Goal: Task Accomplishment & Management: Manage account settings

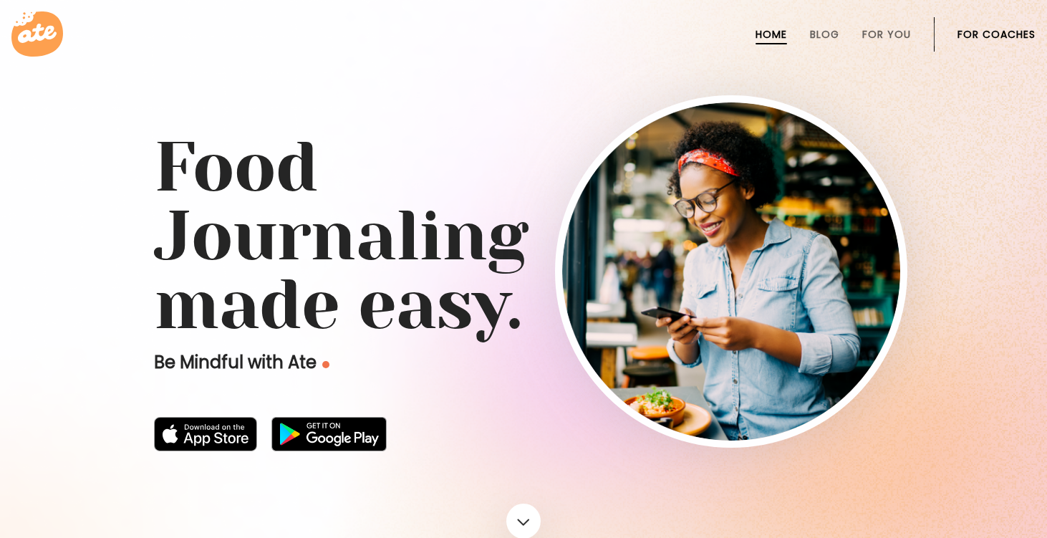
click at [981, 26] on li "For Coaches" at bounding box center [996, 34] width 78 height 34
click at [981, 32] on link "For Coaches" at bounding box center [996, 34] width 78 height 11
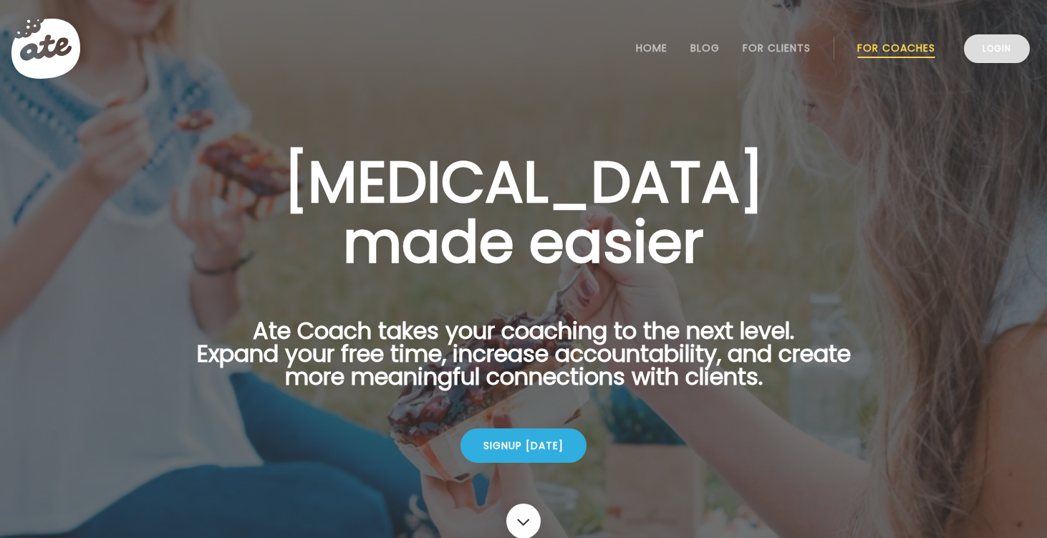
click at [981, 53] on link "Login" at bounding box center [997, 48] width 66 height 29
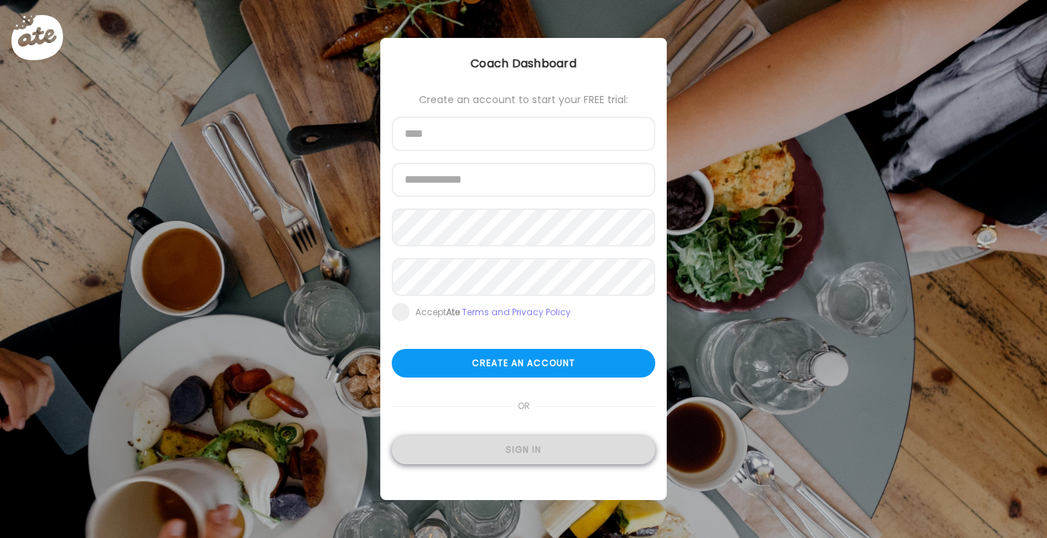
click at [503, 458] on div "Sign in" at bounding box center [523, 449] width 263 height 29
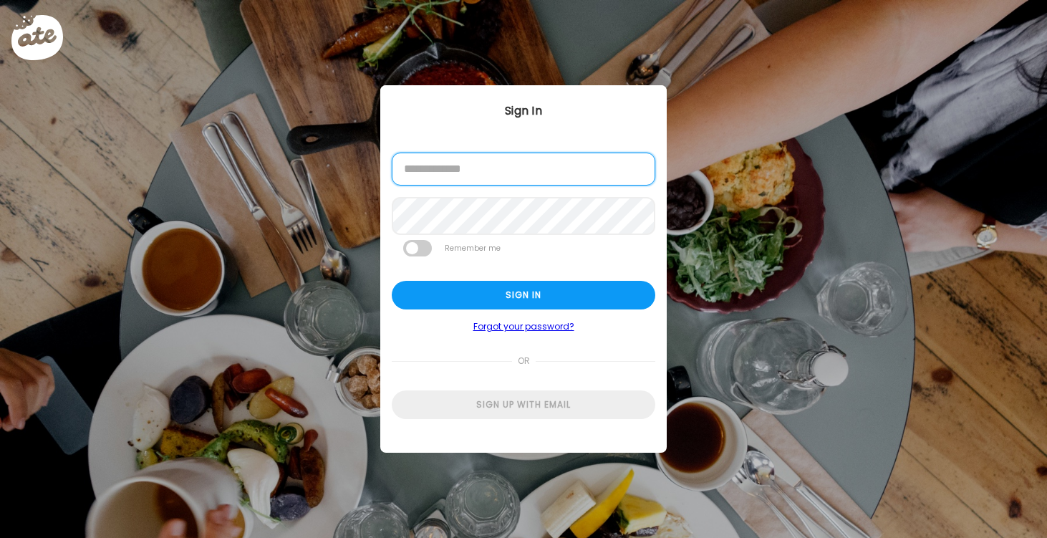
type input "**********"
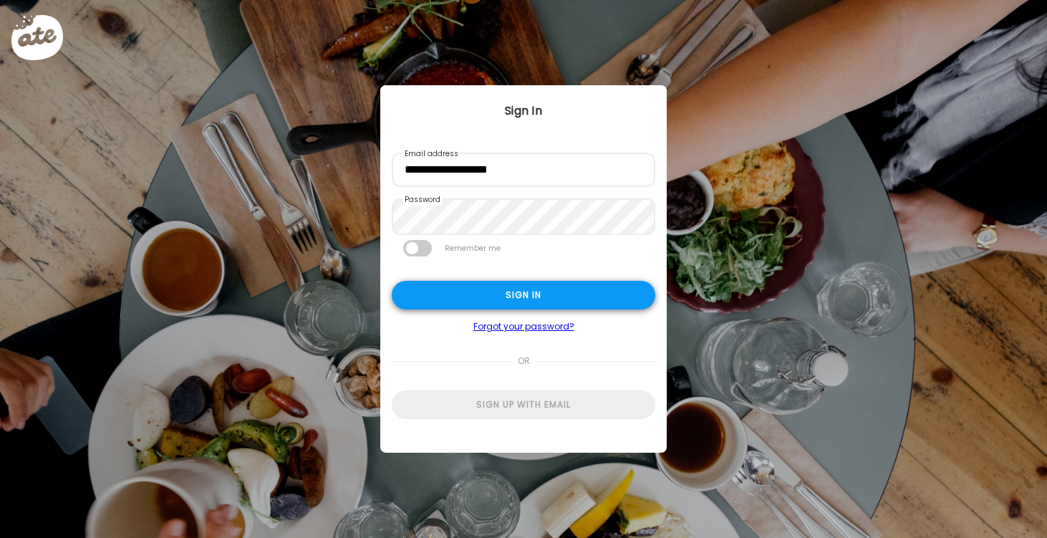
click at [519, 291] on div "Sign in" at bounding box center [523, 295] width 263 height 29
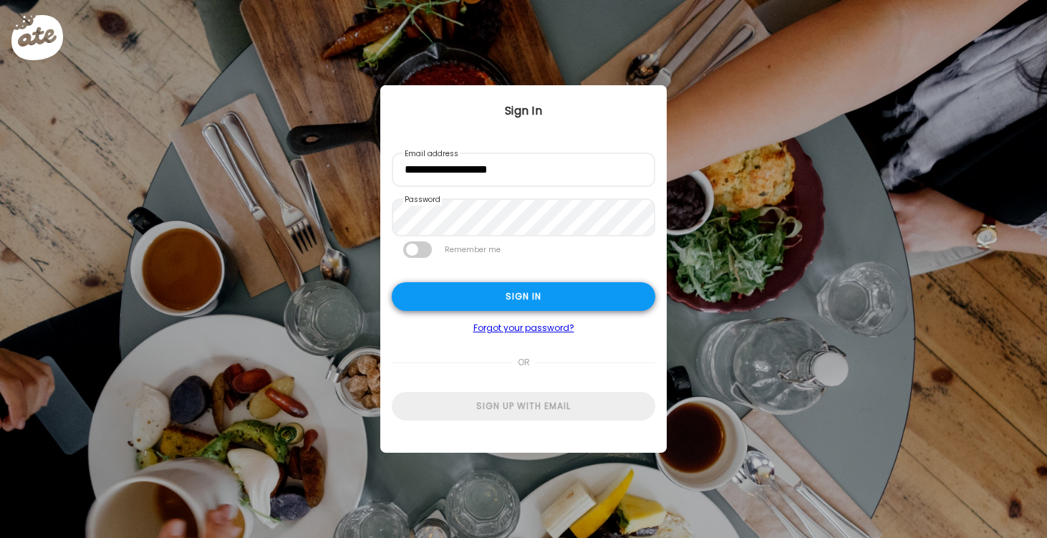
type textarea "**********"
type input "*********"
type input "**********"
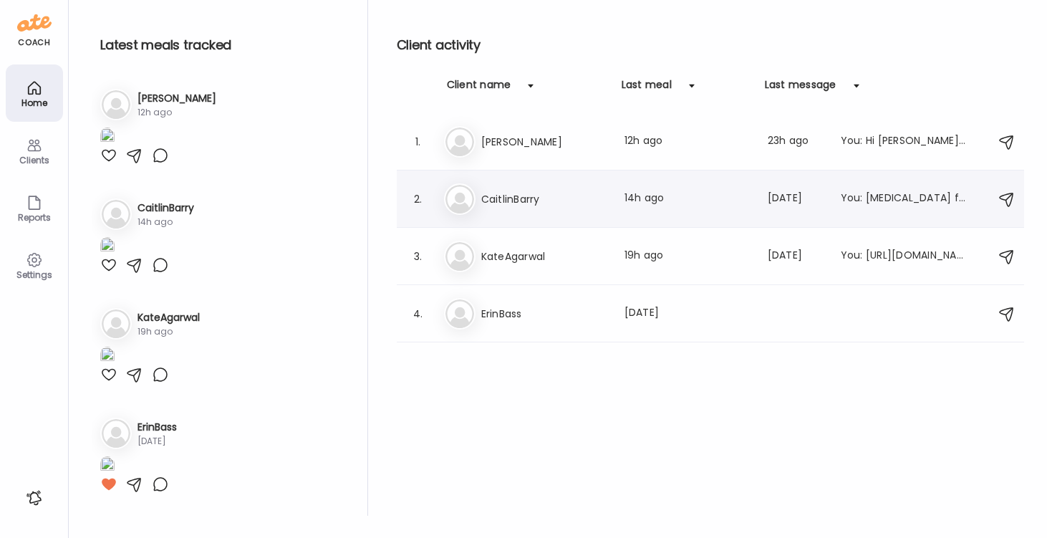
click at [500, 204] on h3 "CaitlinBarry" at bounding box center [544, 198] width 126 height 17
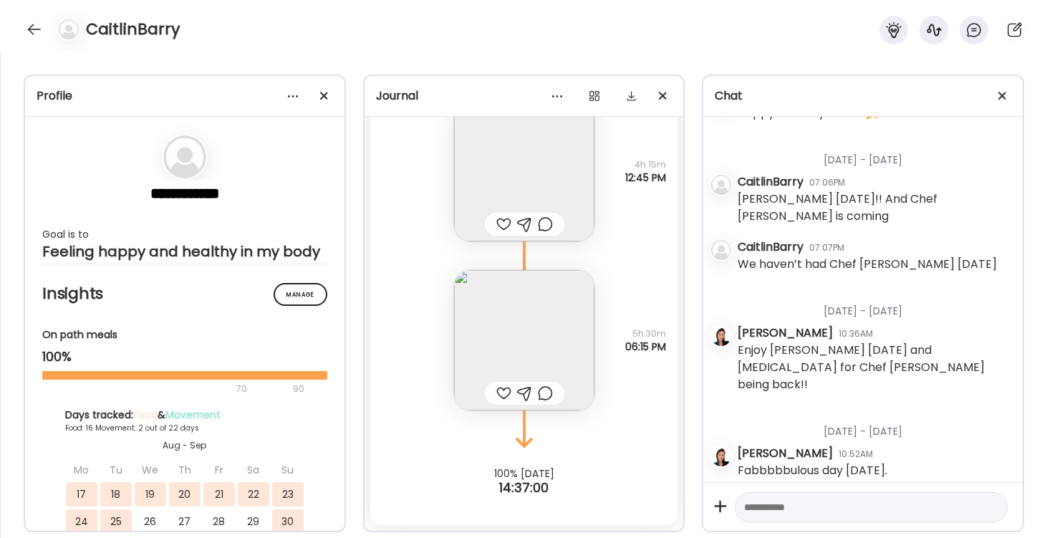
scroll to position [17919, 0]
click at [503, 391] on div at bounding box center [503, 392] width 15 height 17
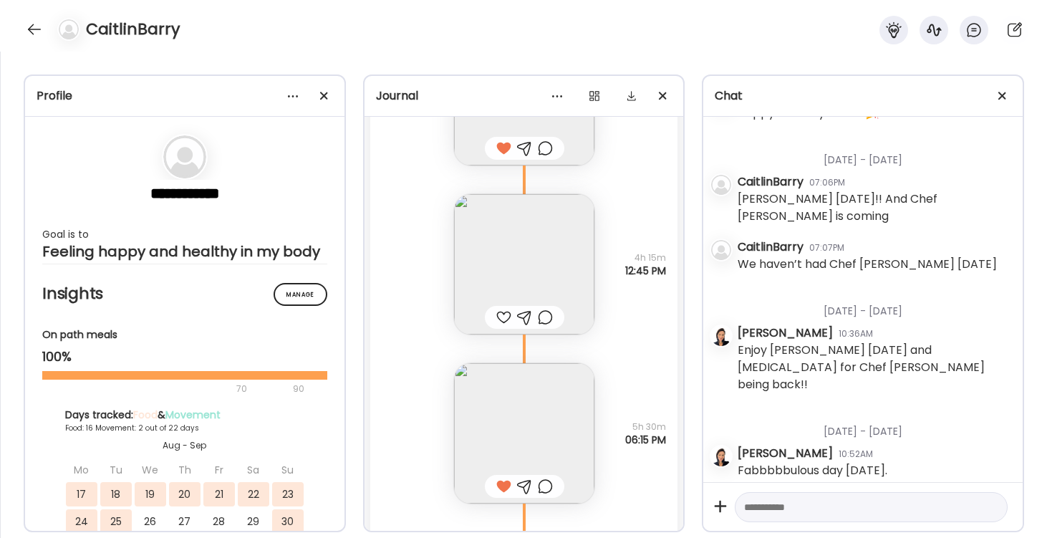
click at [500, 314] on div at bounding box center [503, 317] width 15 height 17
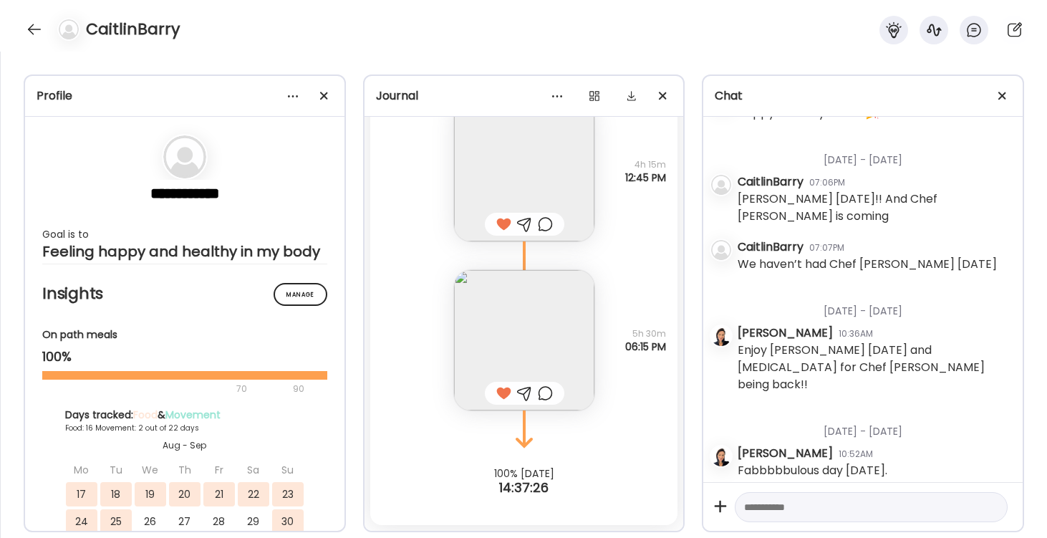
scroll to position [17919, 0]
click at [1013, 29] on icon at bounding box center [1014, 29] width 14 height 14
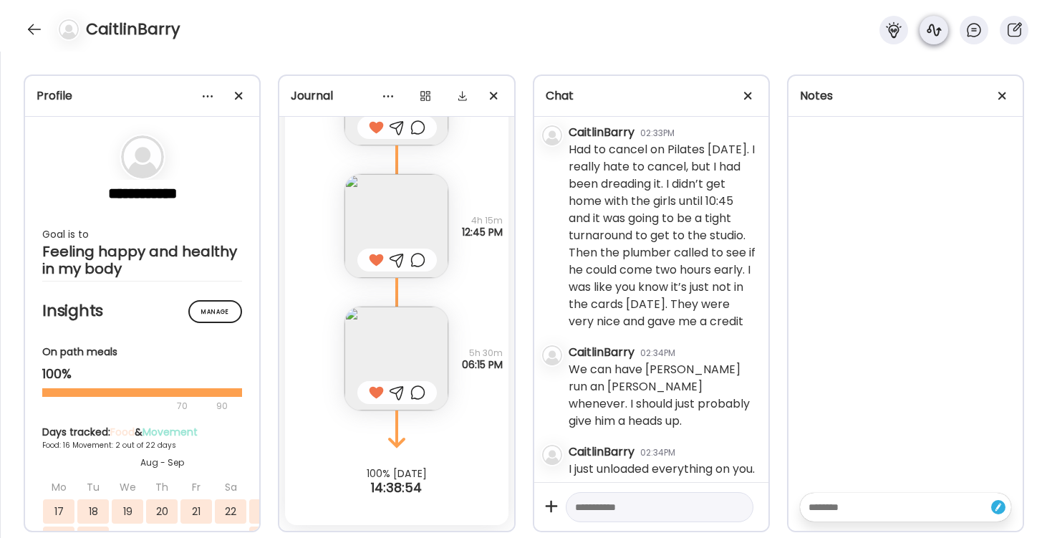
click at [933, 25] on icon at bounding box center [934, 30] width 14 height 12
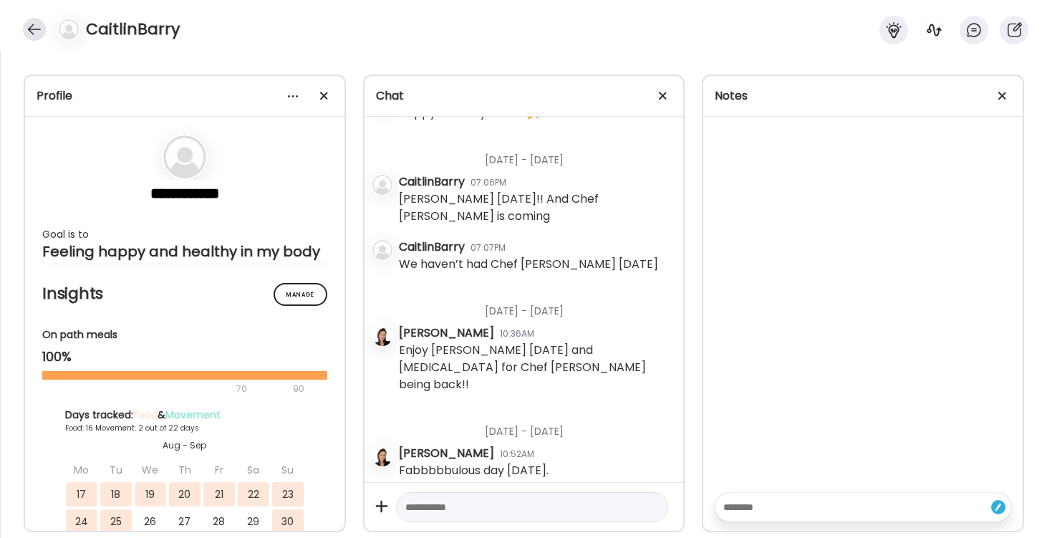
click at [29, 28] on div at bounding box center [34, 29] width 23 height 23
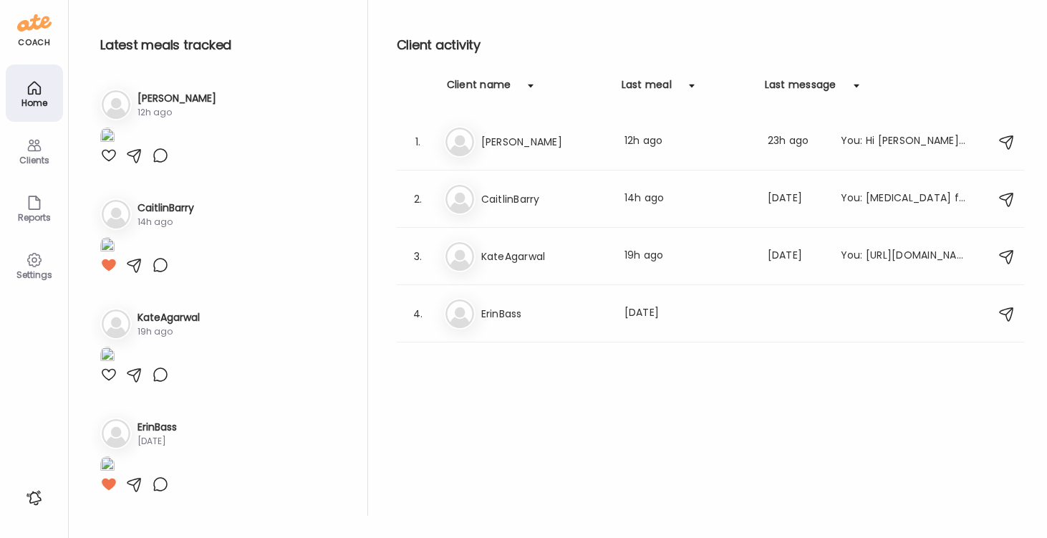
click at [31, 143] on icon at bounding box center [34, 146] width 14 height 12
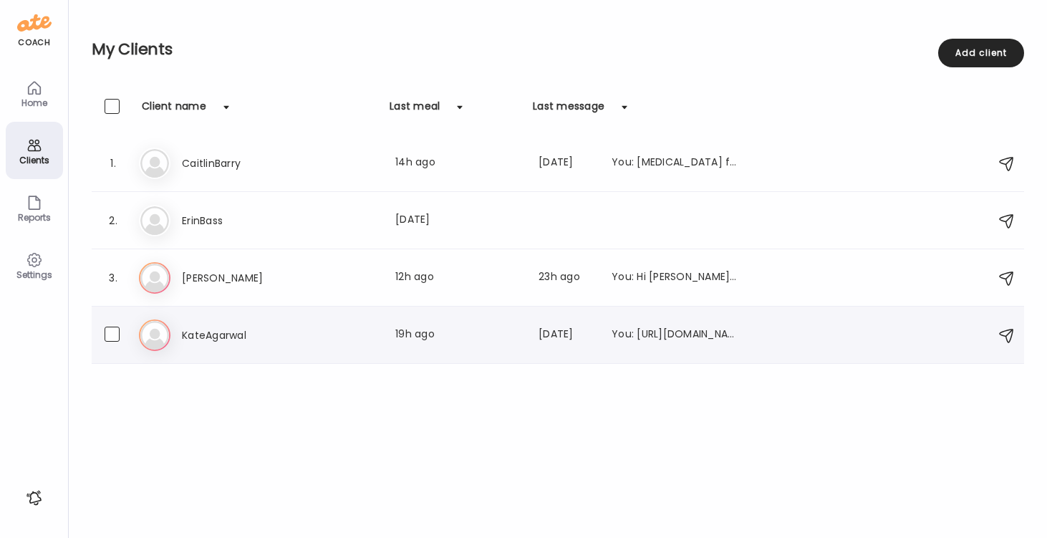
click at [369, 328] on div "KateAgarwal Last meal: 19h ago Last message: [DATE] You: [URL][DOMAIN_NAME][PER…" at bounding box center [460, 334] width 556 height 17
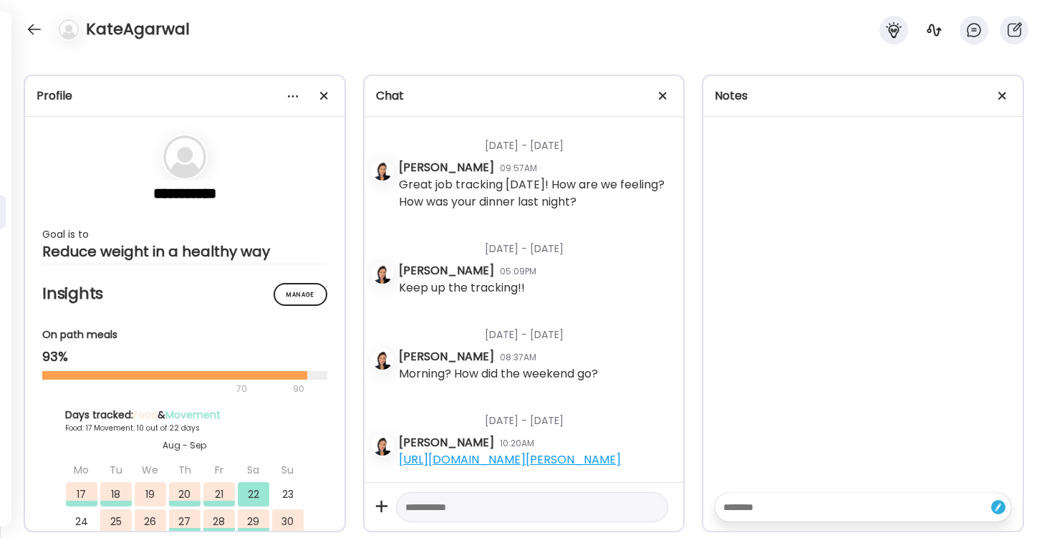
scroll to position [2286, 0]
click at [29, 34] on div at bounding box center [34, 29] width 23 height 23
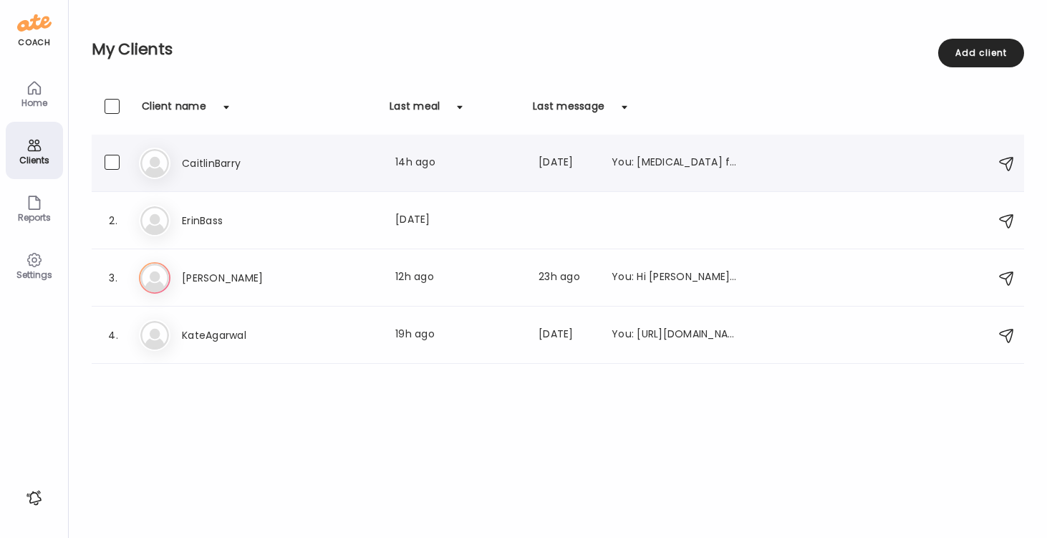
click at [202, 163] on h3 "CaitlinBarry" at bounding box center [245, 163] width 126 height 17
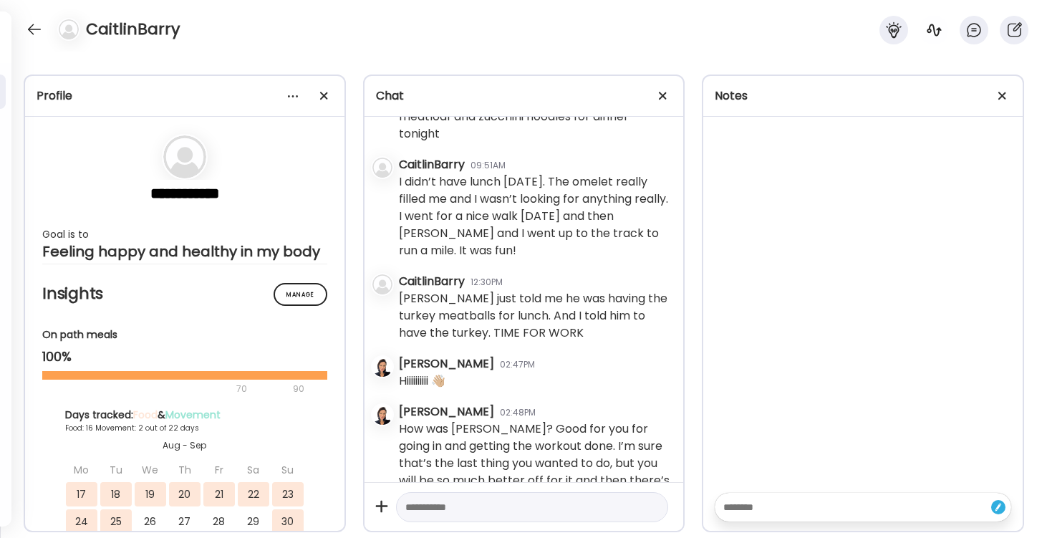
scroll to position [37316, 0]
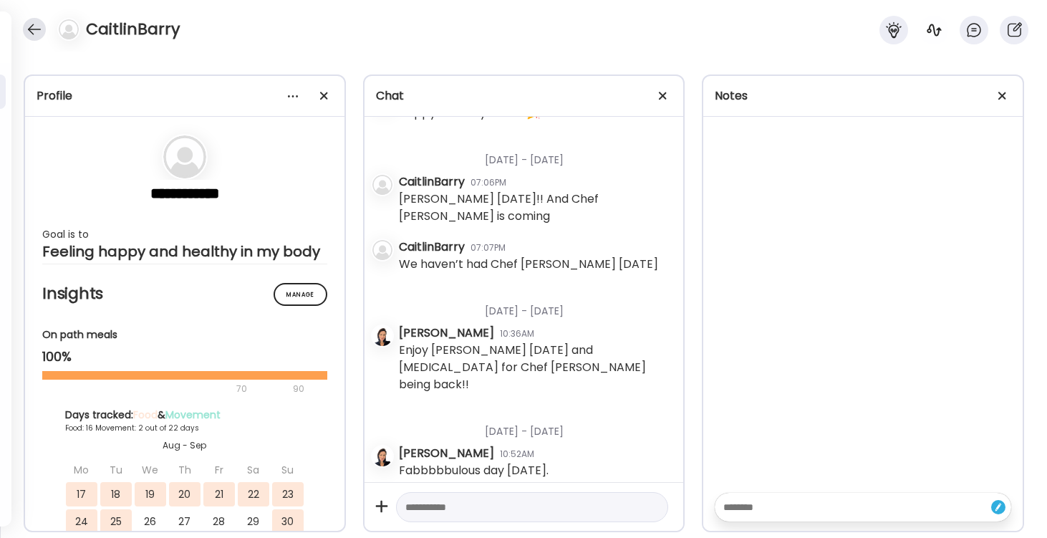
click at [32, 32] on div at bounding box center [34, 29] width 23 height 23
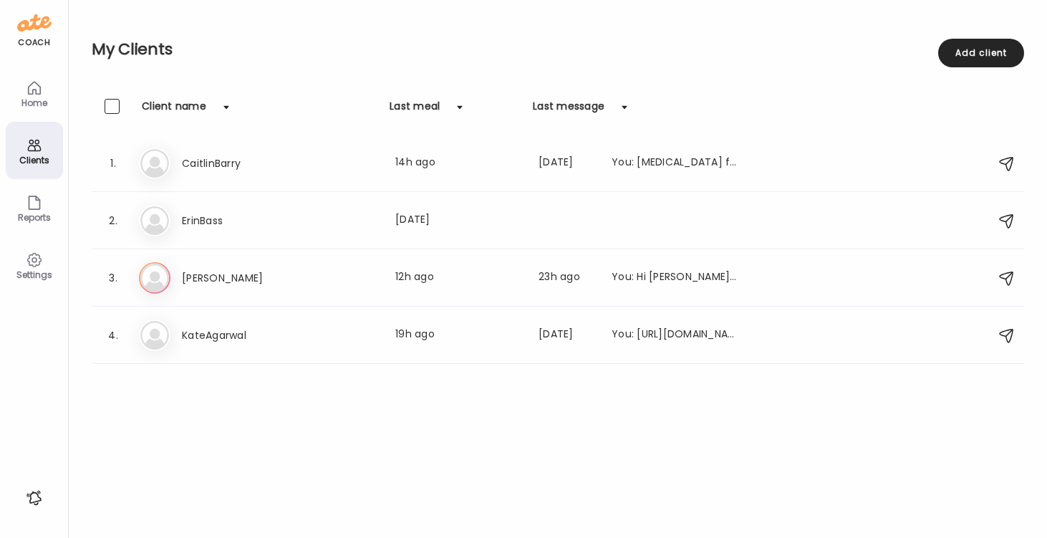
click at [29, 92] on icon at bounding box center [34, 87] width 17 height 17
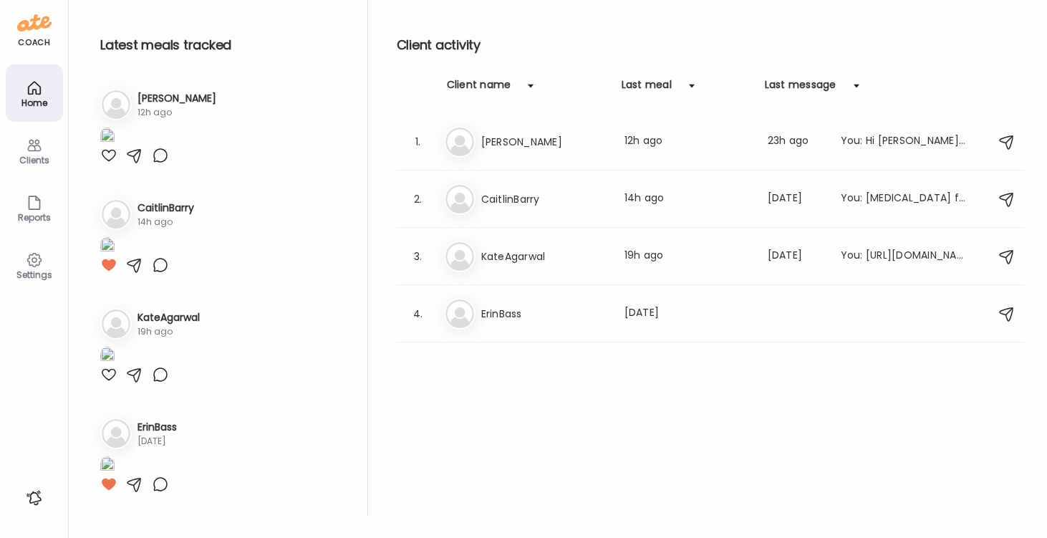
click at [92, 175] on div "1. Ja [PERSON_NAME] 12h ago" at bounding box center [218, 126] width 253 height 98
click at [106, 164] on div at bounding box center [108, 155] width 17 height 17
click at [107, 366] on div at bounding box center [108, 374] width 17 height 17
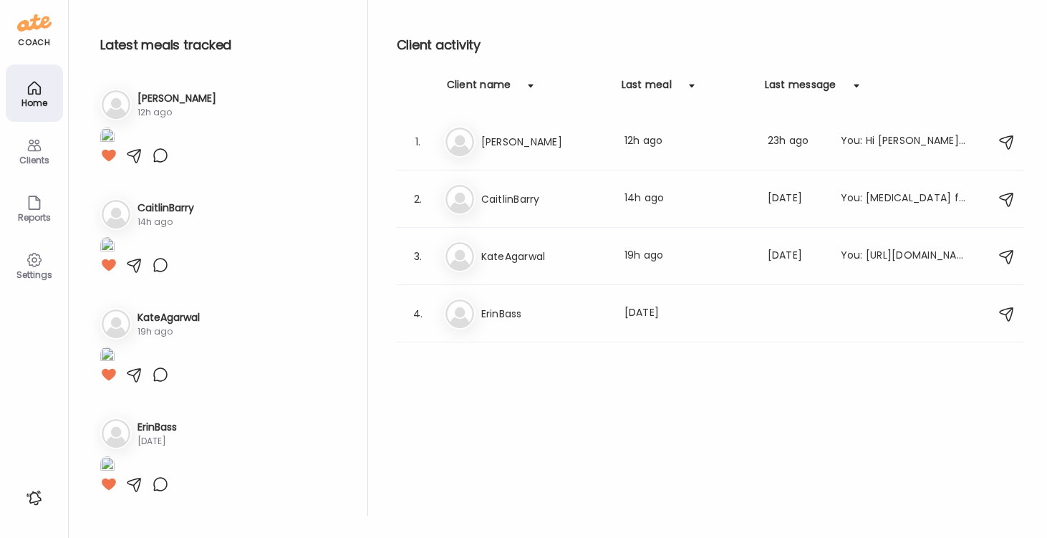
scroll to position [863, 0]
click at [37, 155] on div "Clients" at bounding box center [35, 159] width 52 height 9
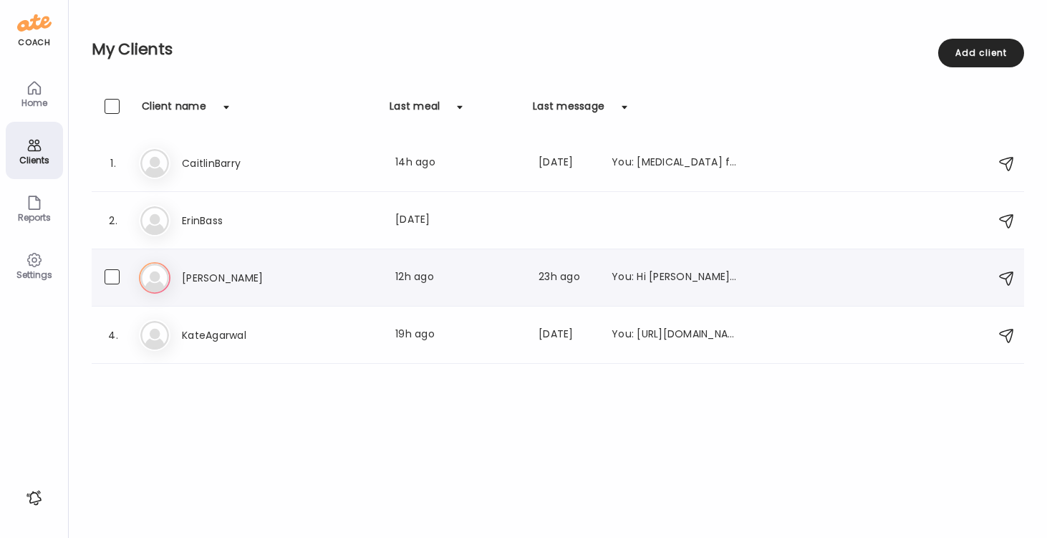
click at [414, 270] on div "Last meal: 12h ago" at bounding box center [458, 277] width 126 height 17
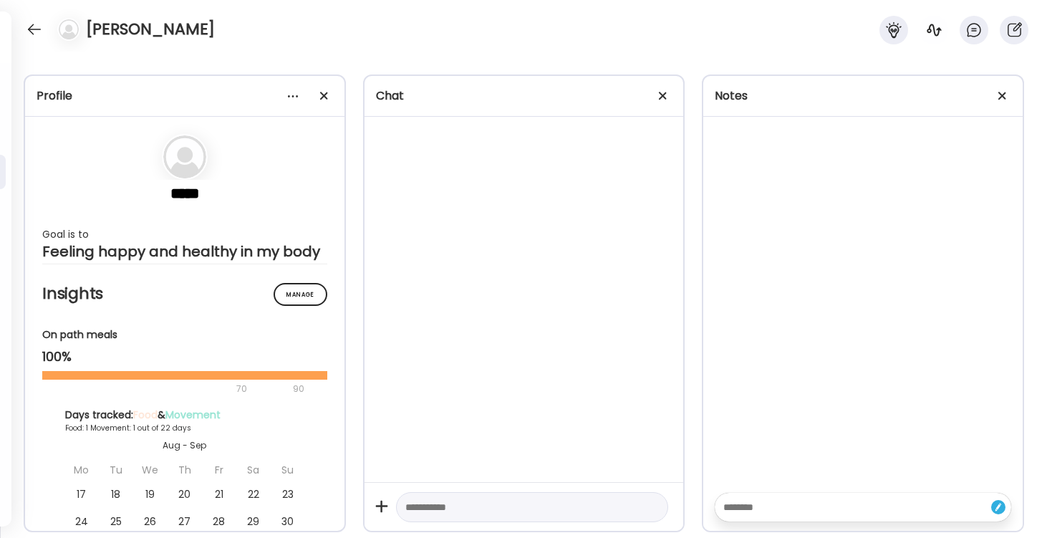
scroll to position [1786, 0]
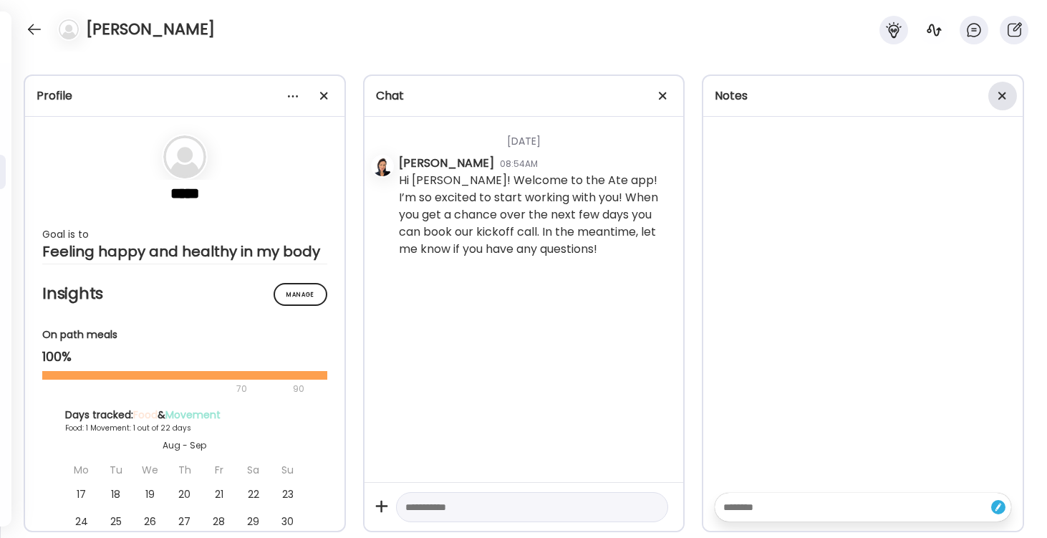
click at [1004, 97] on span at bounding box center [1002, 96] width 8 height 8
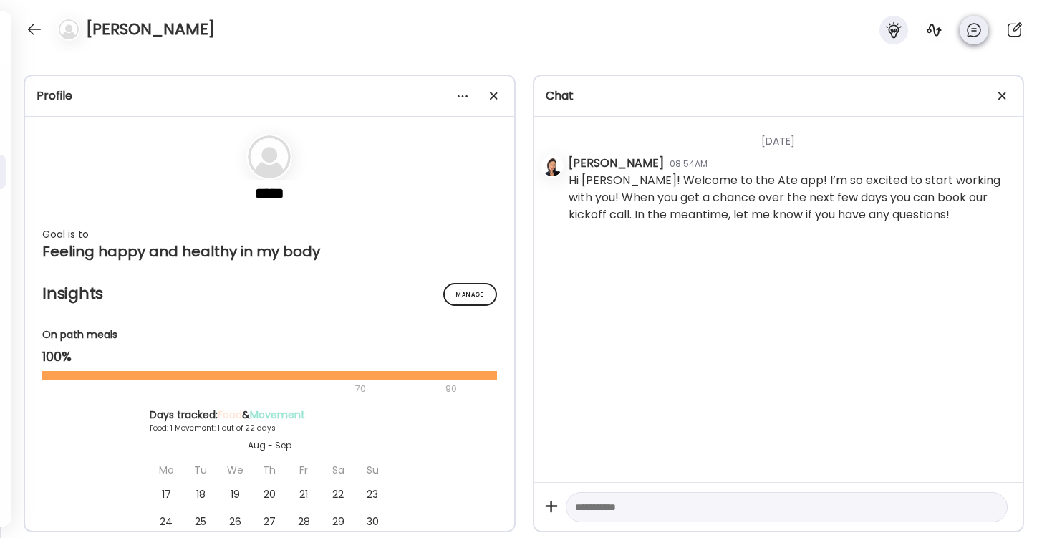
click at [973, 31] on icon at bounding box center [974, 31] width 4 height 0
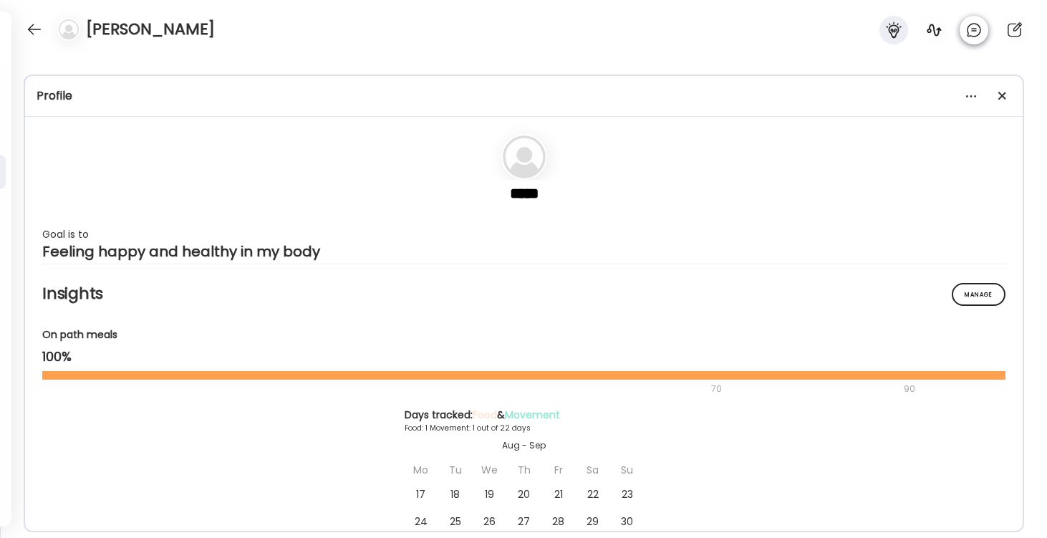
click at [973, 31] on icon at bounding box center [974, 31] width 4 height 0
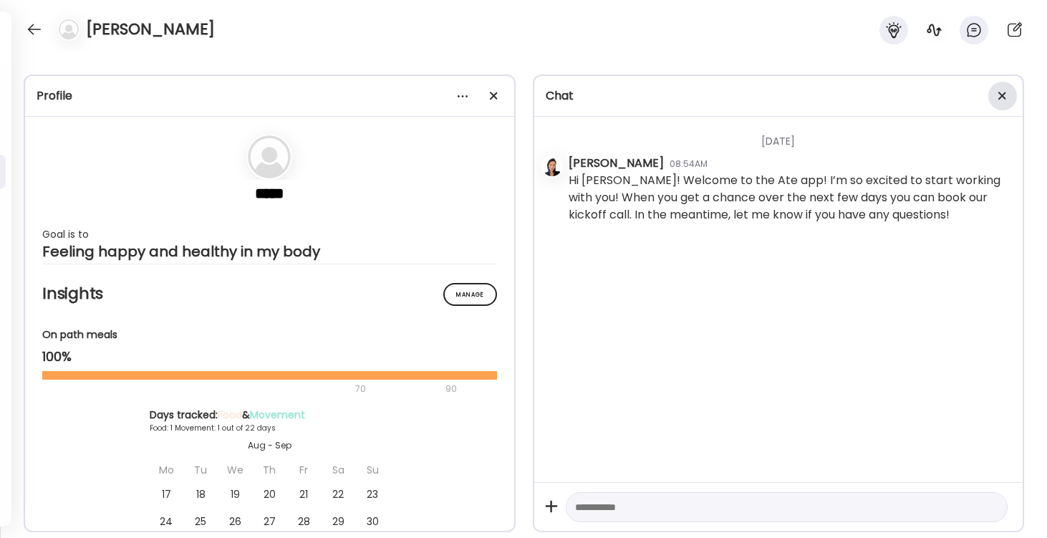
click at [1001, 92] on div at bounding box center [1002, 96] width 29 height 29
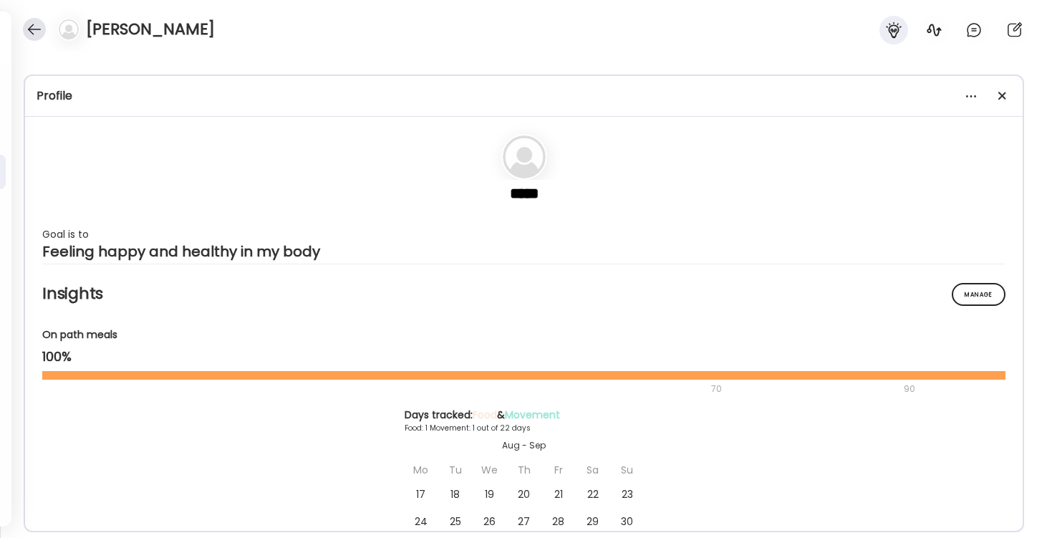
click at [34, 39] on div at bounding box center [34, 29] width 23 height 23
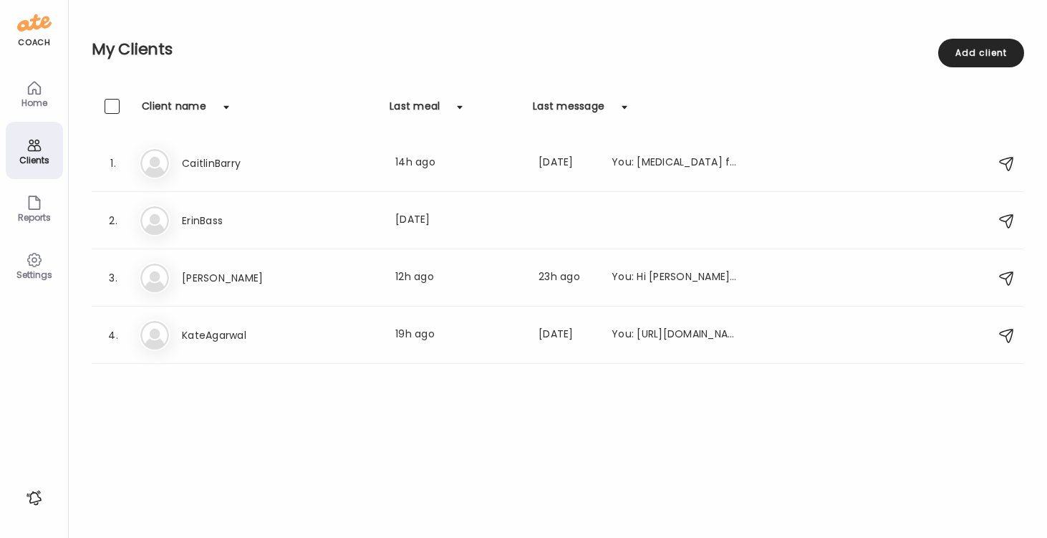
click at [22, 98] on div "Home" at bounding box center [35, 102] width 52 height 9
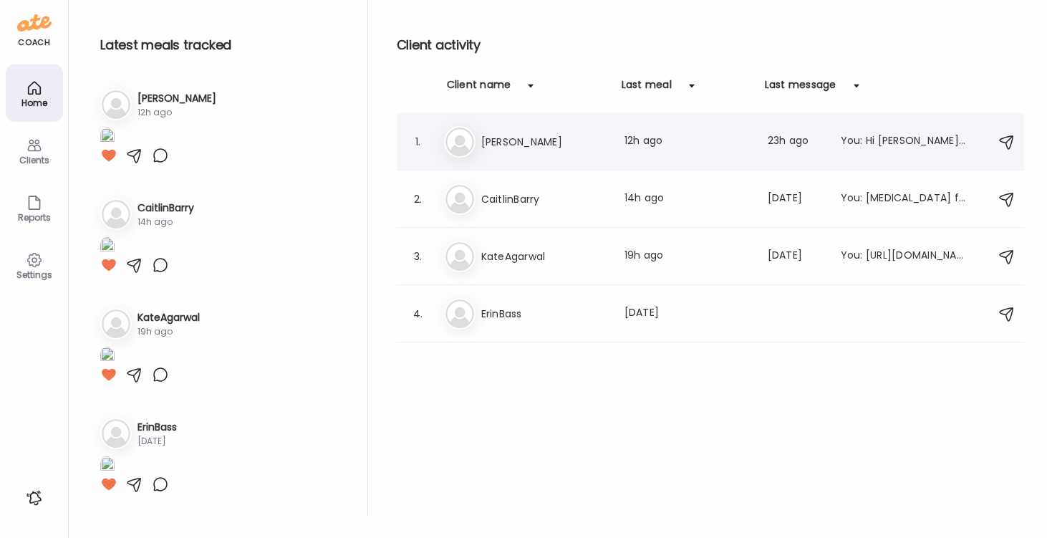
click at [463, 136] on img at bounding box center [459, 141] width 29 height 29
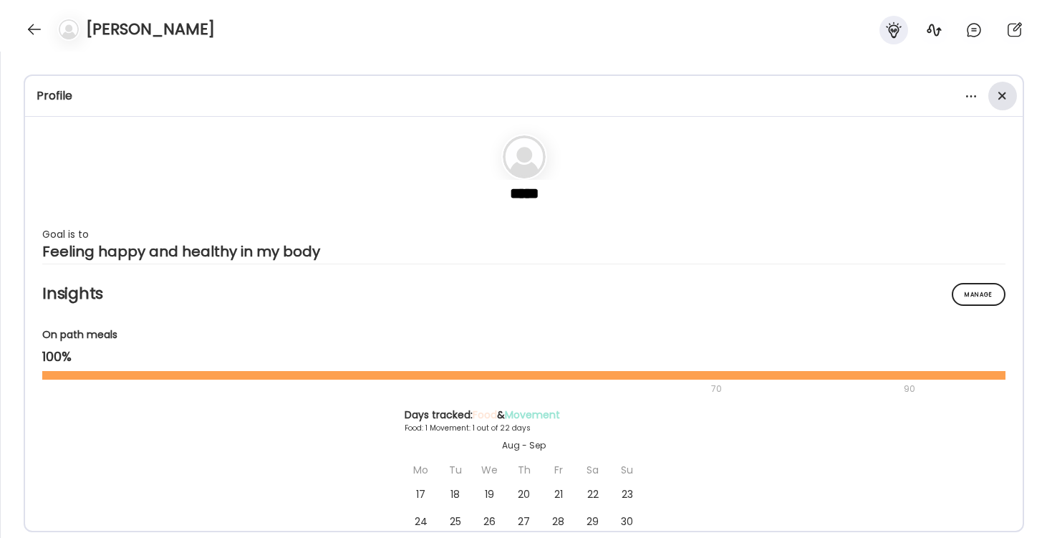
click at [996, 96] on div at bounding box center [1002, 96] width 29 height 29
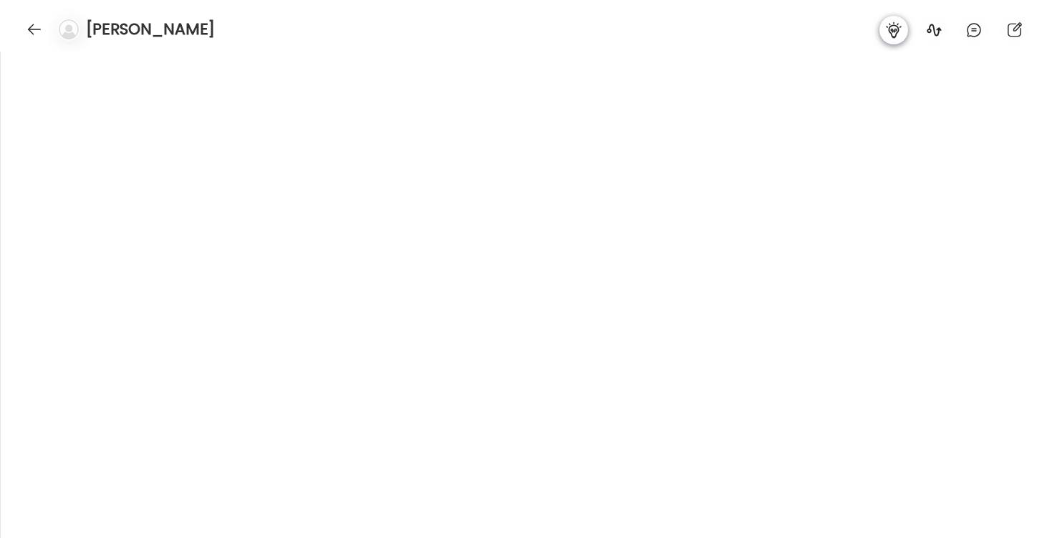
click at [901, 29] on icon at bounding box center [893, 29] width 17 height 17
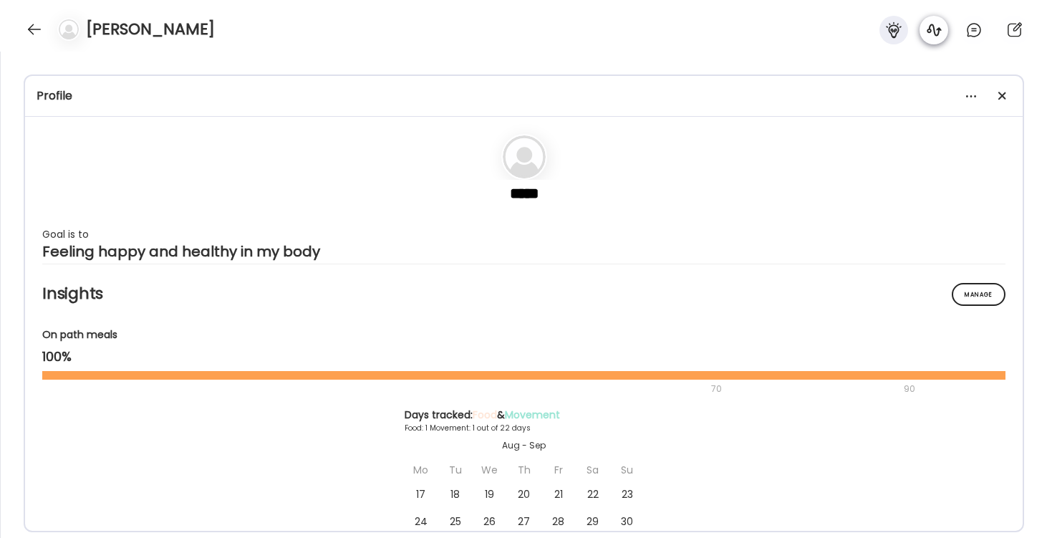
click at [929, 27] on icon at bounding box center [934, 30] width 14 height 12
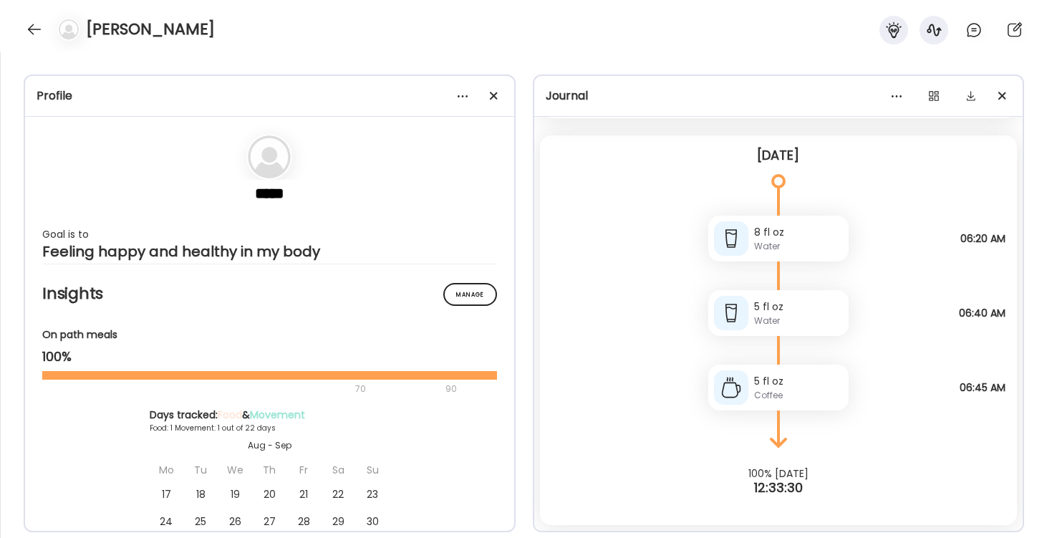
scroll to position [1955, 0]
click at [969, 29] on icon at bounding box center [973, 29] width 17 height 17
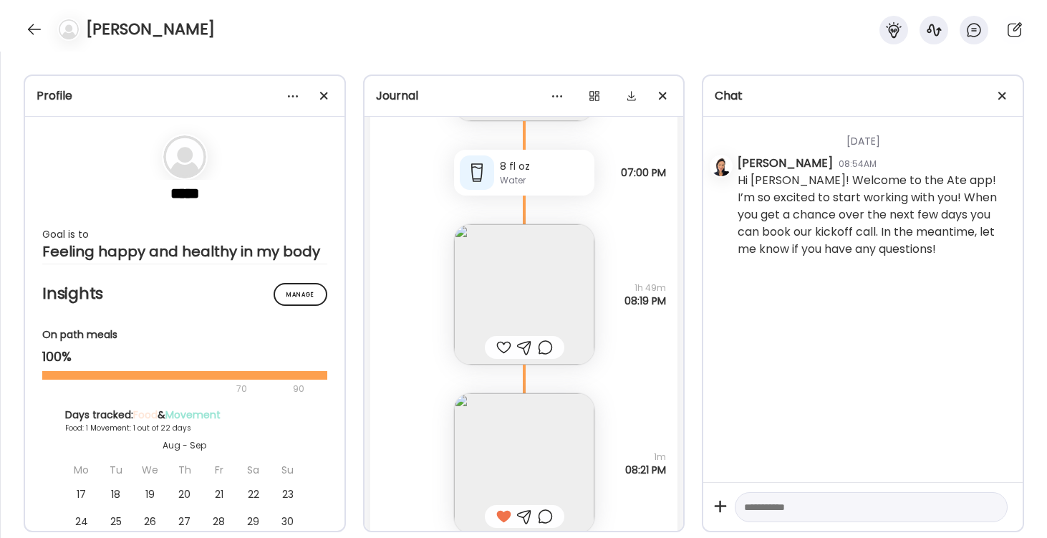
scroll to position [1118, 0]
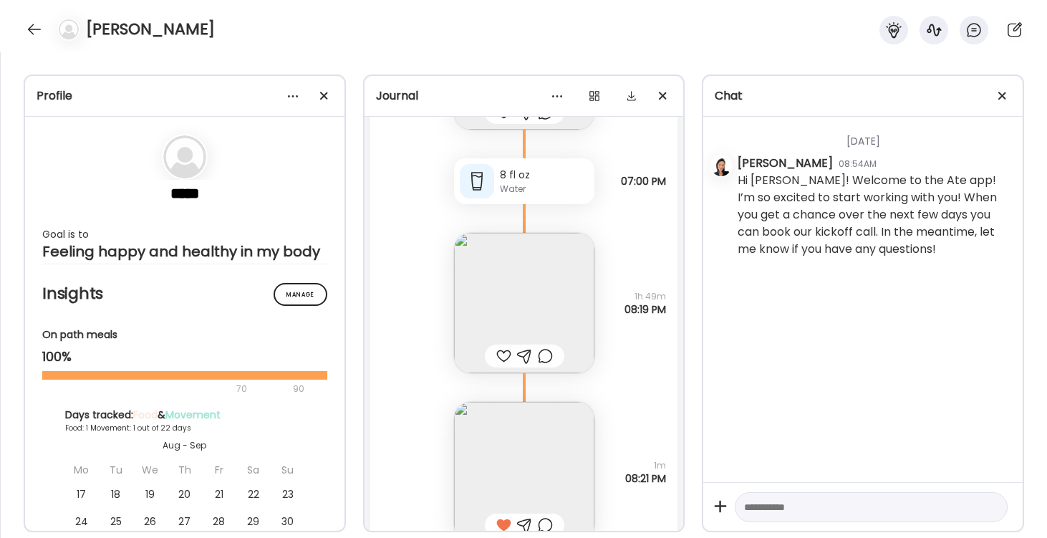
click at [496, 353] on div at bounding box center [503, 355] width 15 height 17
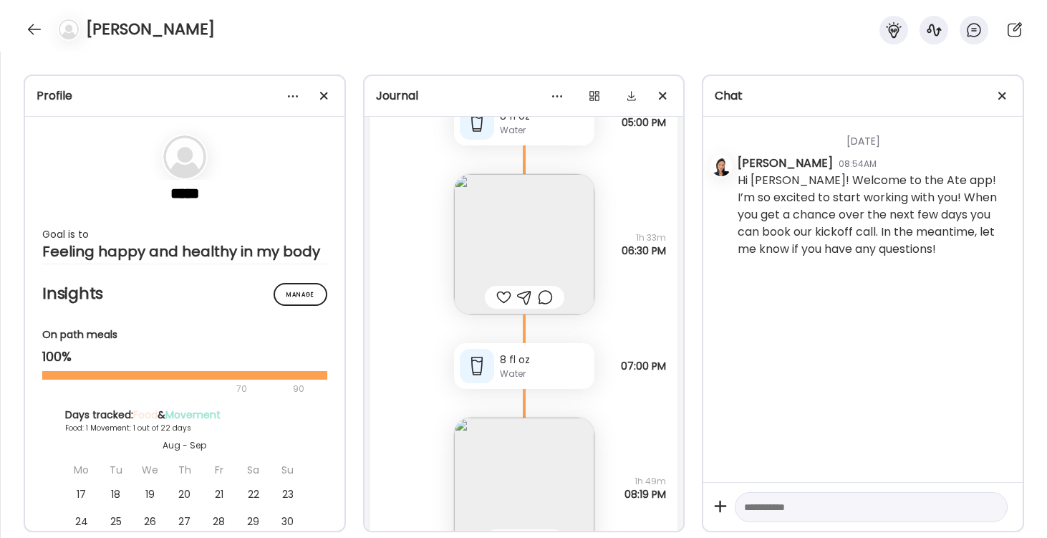
scroll to position [915, 0]
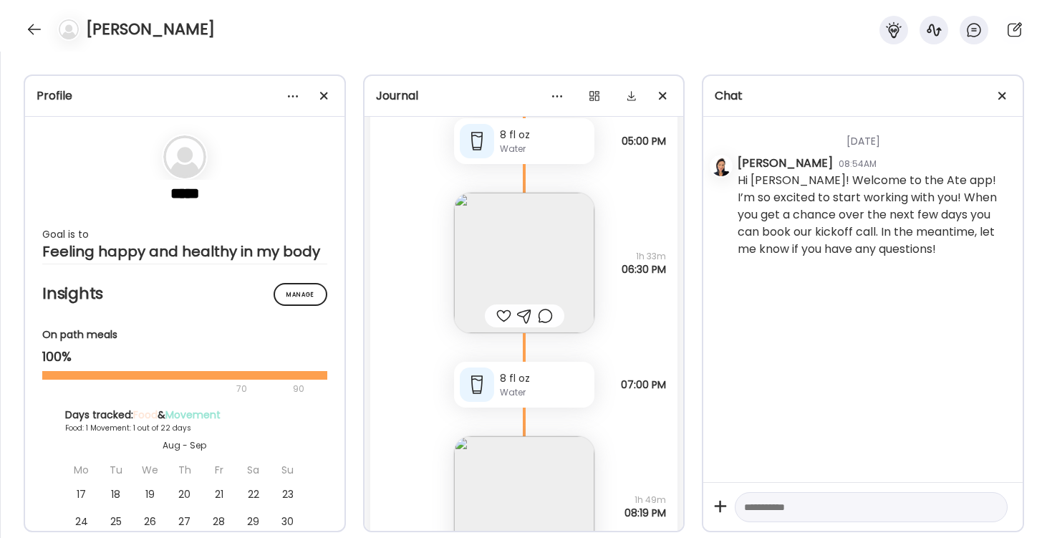
click at [499, 317] on div at bounding box center [503, 315] width 15 height 17
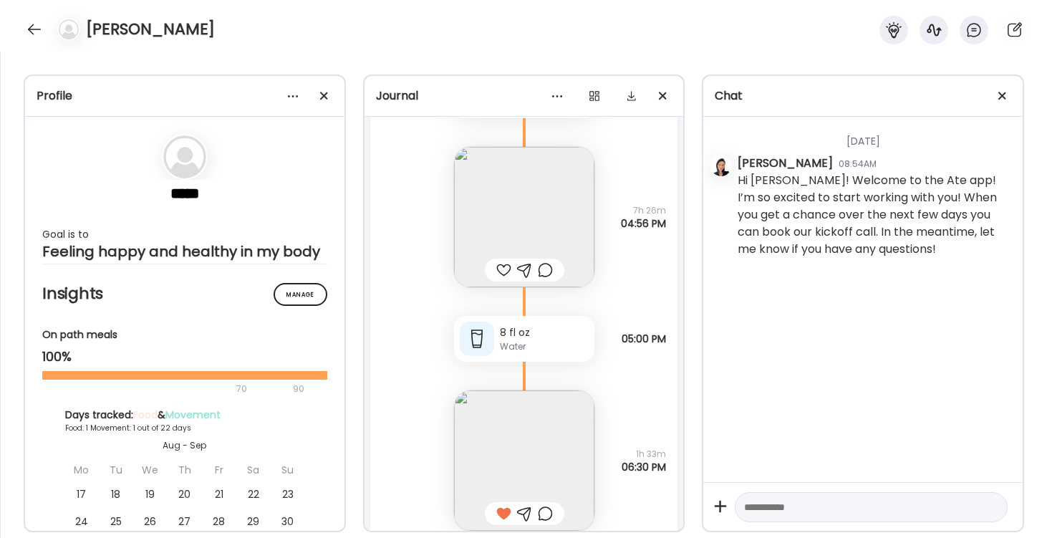
scroll to position [701, 0]
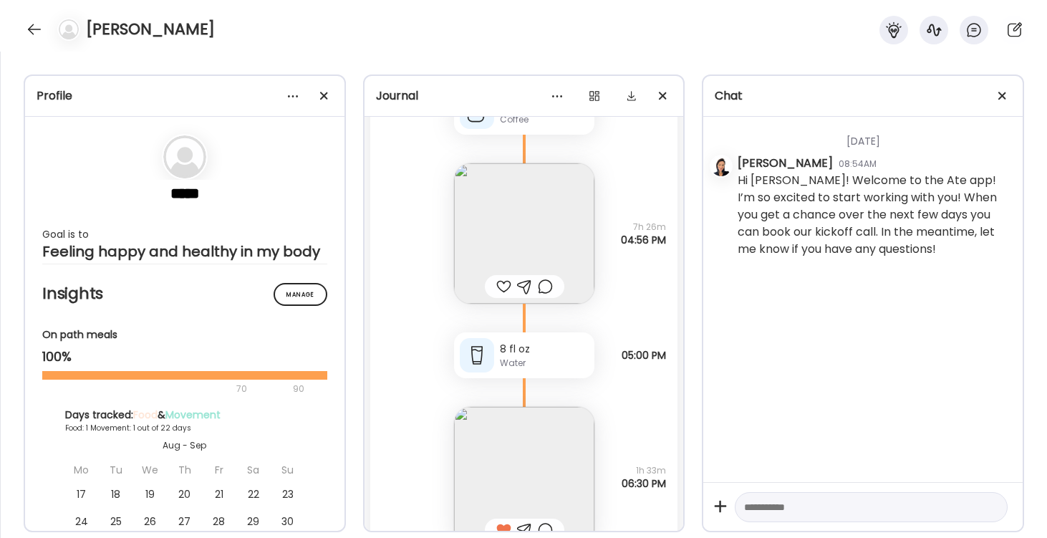
click at [499, 284] on div at bounding box center [503, 286] width 15 height 17
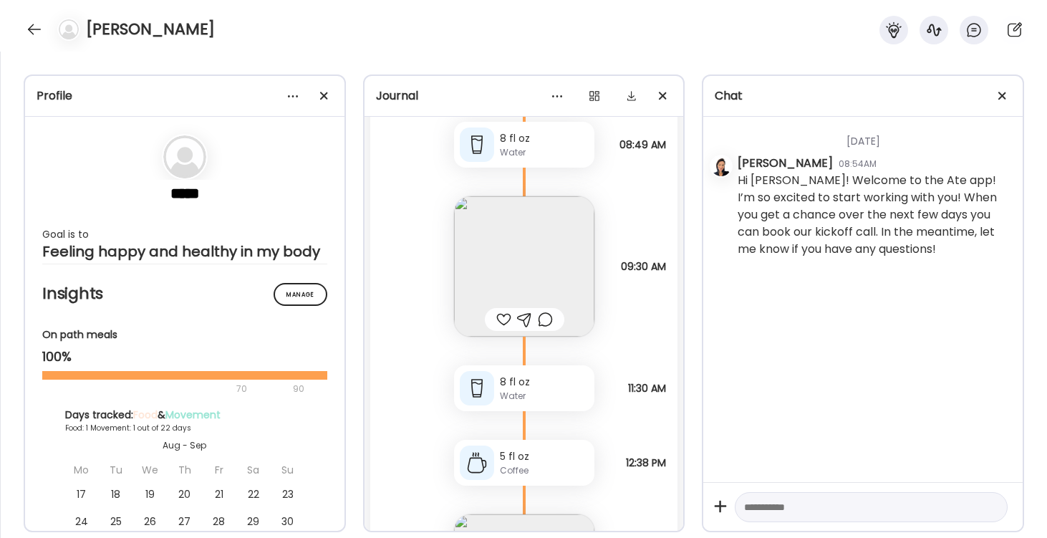
scroll to position [338, 0]
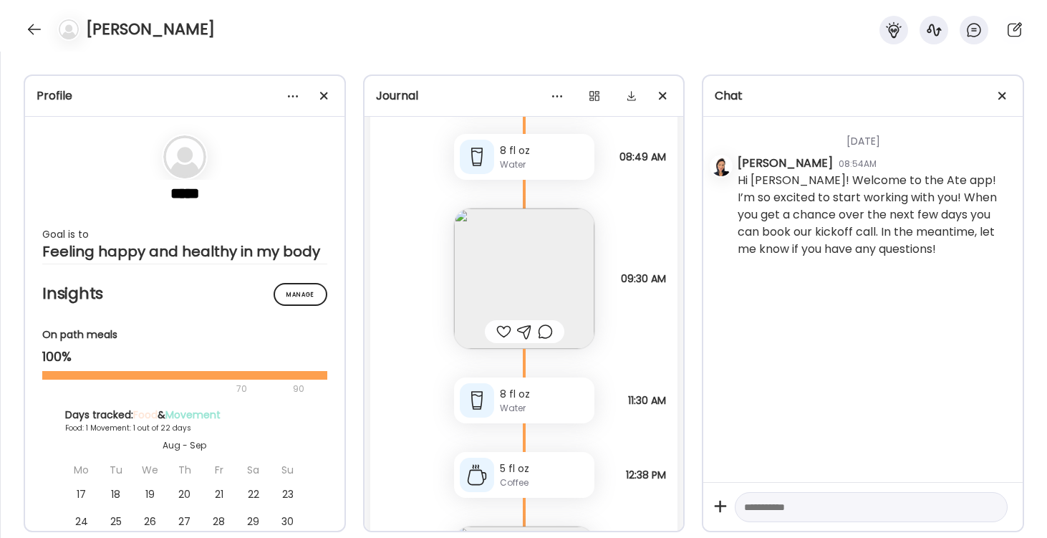
click at [500, 332] on div at bounding box center [503, 331] width 15 height 17
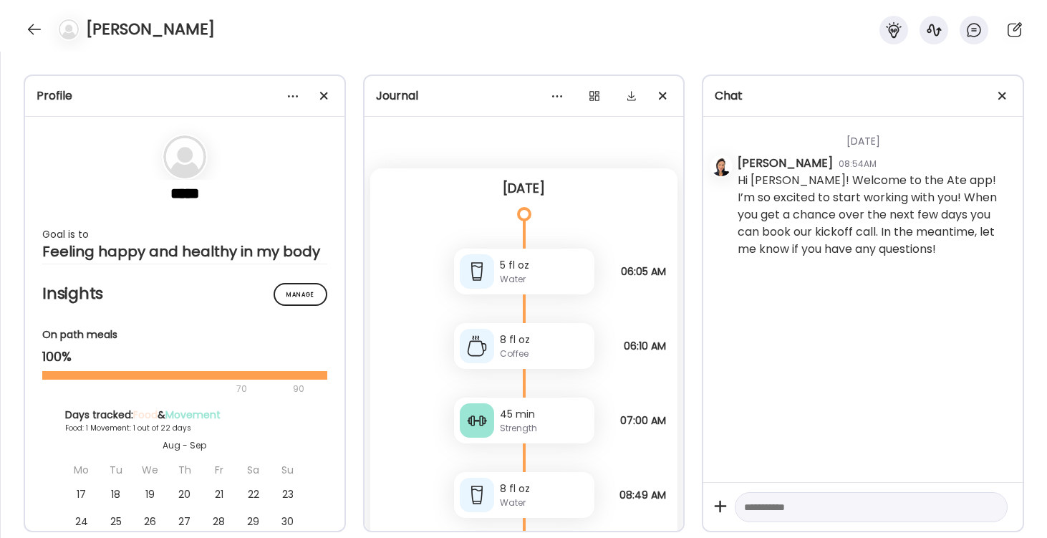
scroll to position [0, 0]
click at [33, 32] on div at bounding box center [34, 29] width 23 height 23
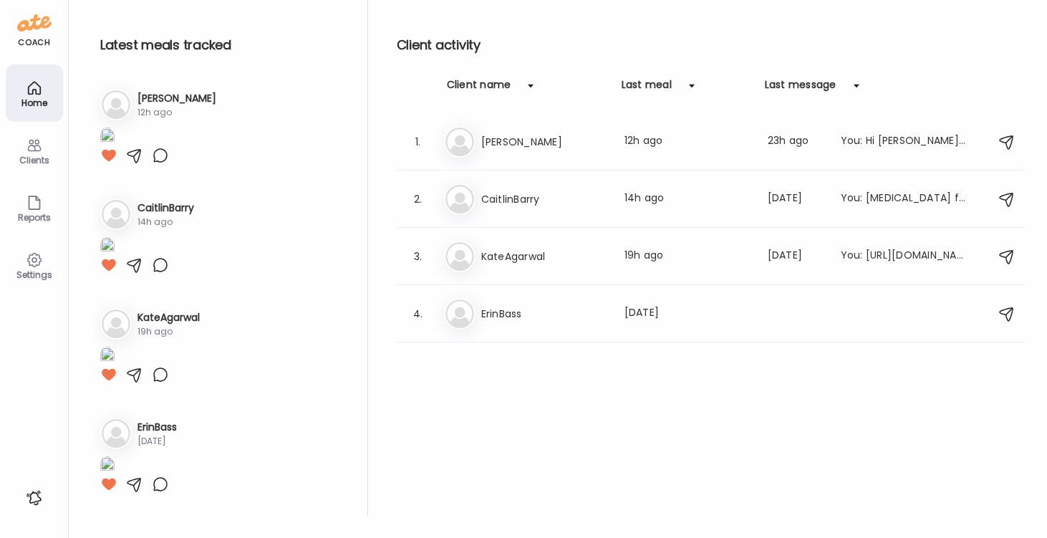
click at [36, 255] on icon at bounding box center [34, 260] width 14 height 14
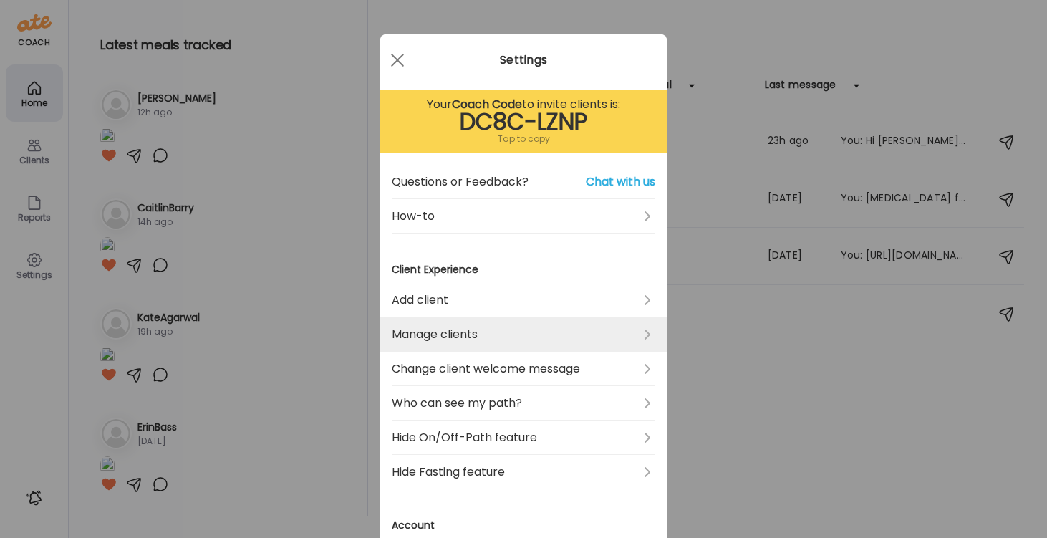
click at [467, 329] on link "Manage clients" at bounding box center [523, 334] width 263 height 34
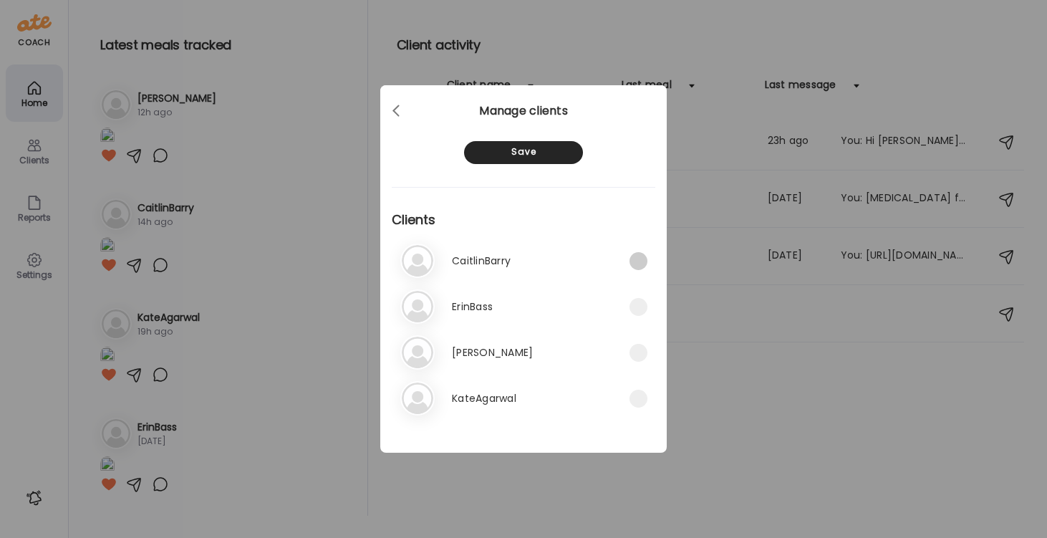
click at [634, 256] on span at bounding box center [638, 261] width 18 height 18
click at [516, 155] on div "Save" at bounding box center [523, 152] width 119 height 23
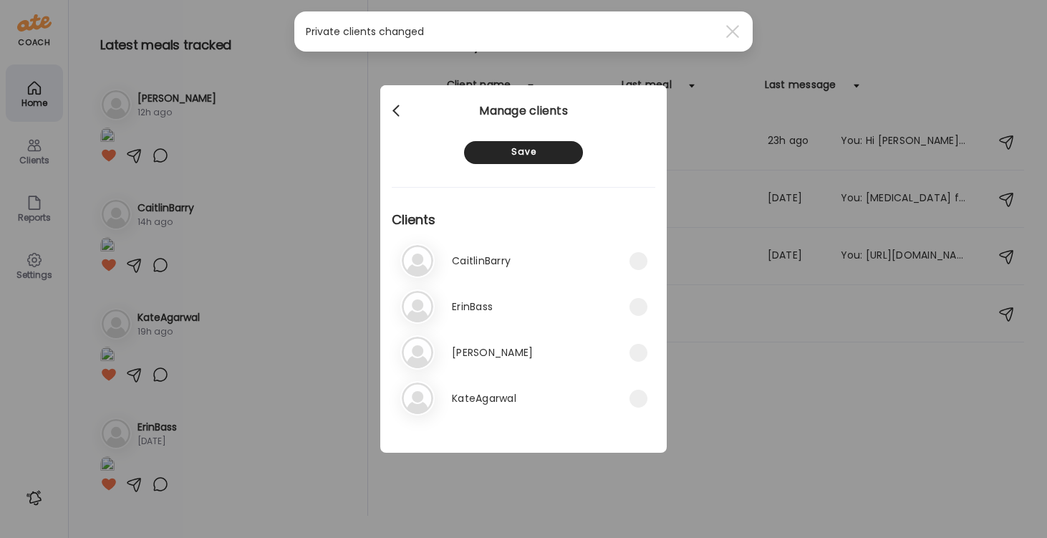
click at [388, 105] on div at bounding box center [397, 111] width 29 height 29
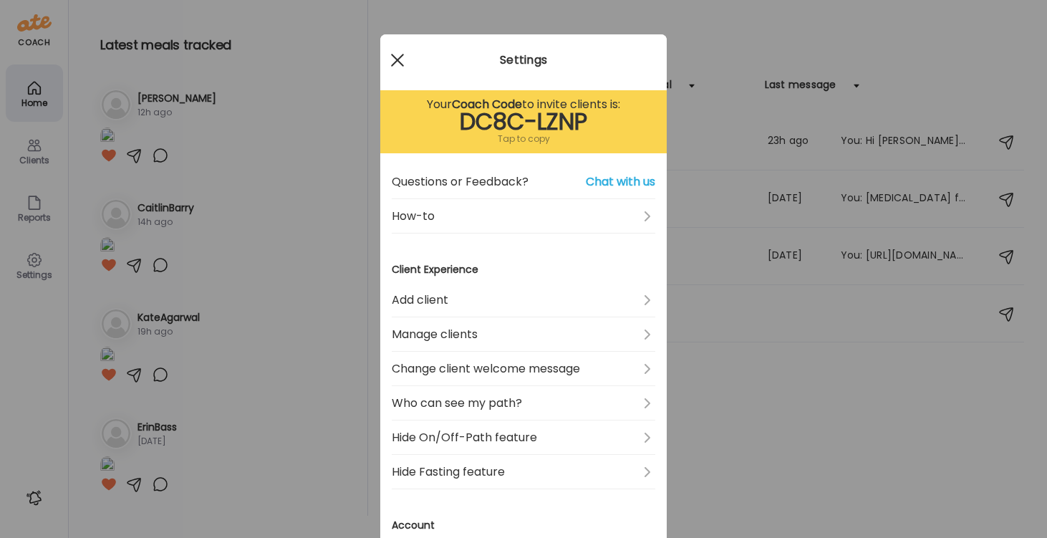
click at [396, 64] on div at bounding box center [397, 60] width 29 height 29
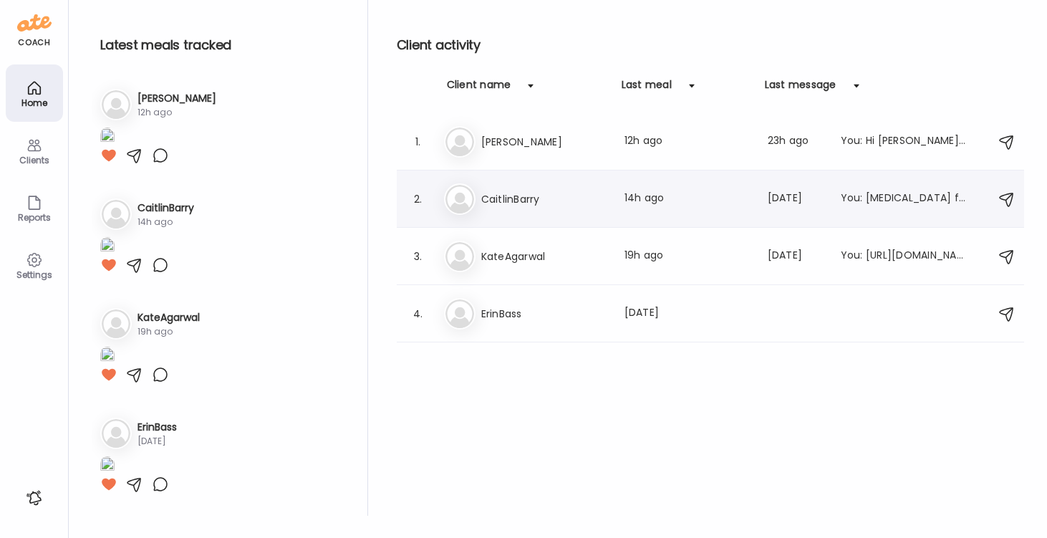
click at [460, 193] on img at bounding box center [459, 199] width 29 height 29
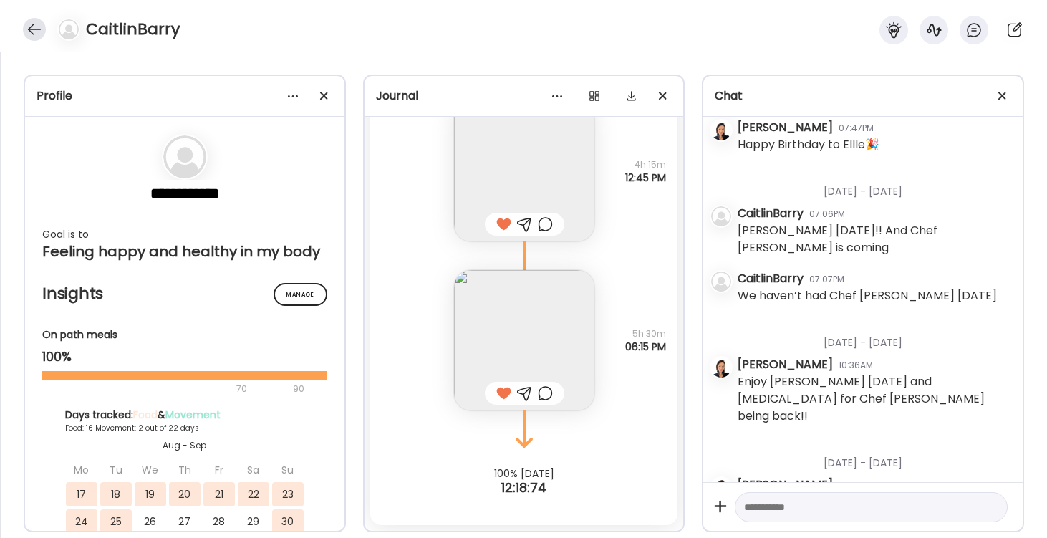
scroll to position [37316, 0]
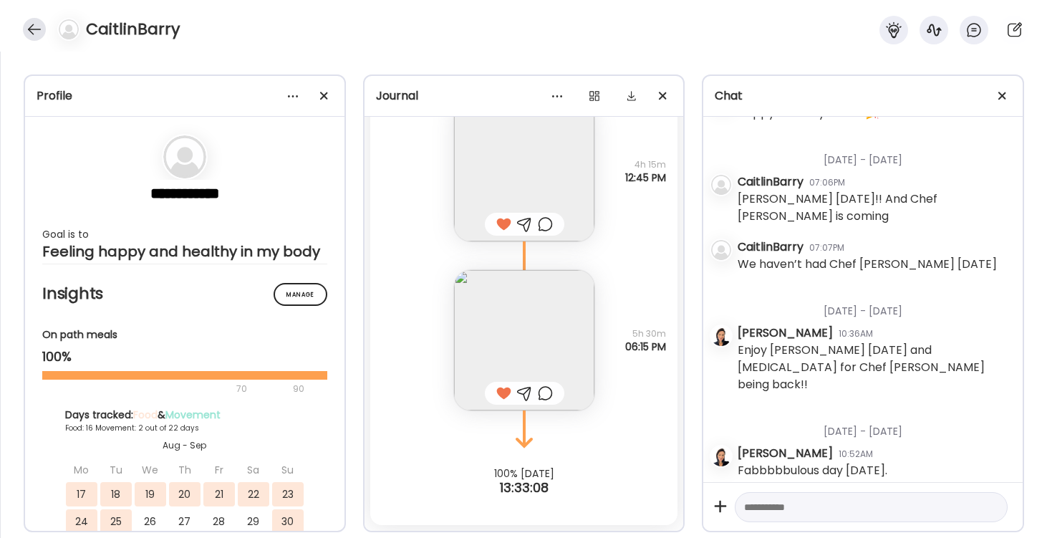
click at [27, 26] on div at bounding box center [34, 29] width 23 height 23
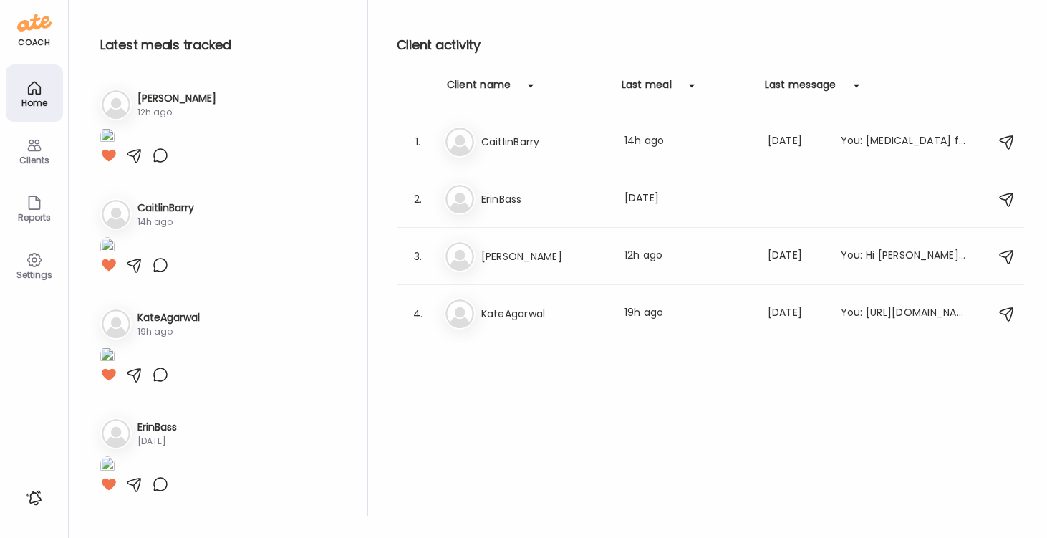
click at [36, 148] on icon at bounding box center [34, 145] width 17 height 17
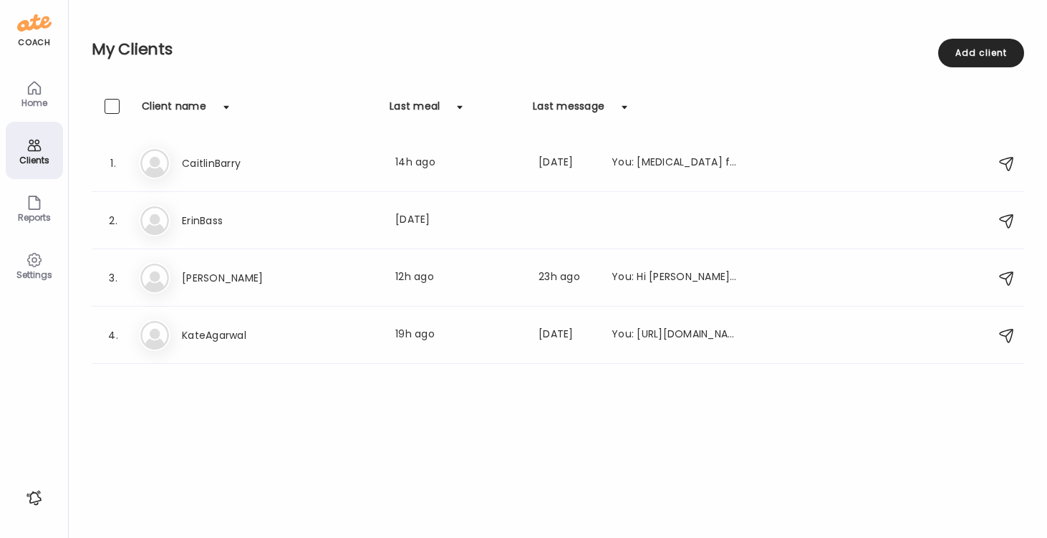
click at [117, 102] on div at bounding box center [112, 106] width 15 height 15
click at [114, 106] on div at bounding box center [112, 106] width 15 height 15
click at [116, 162] on span at bounding box center [112, 162] width 15 height 15
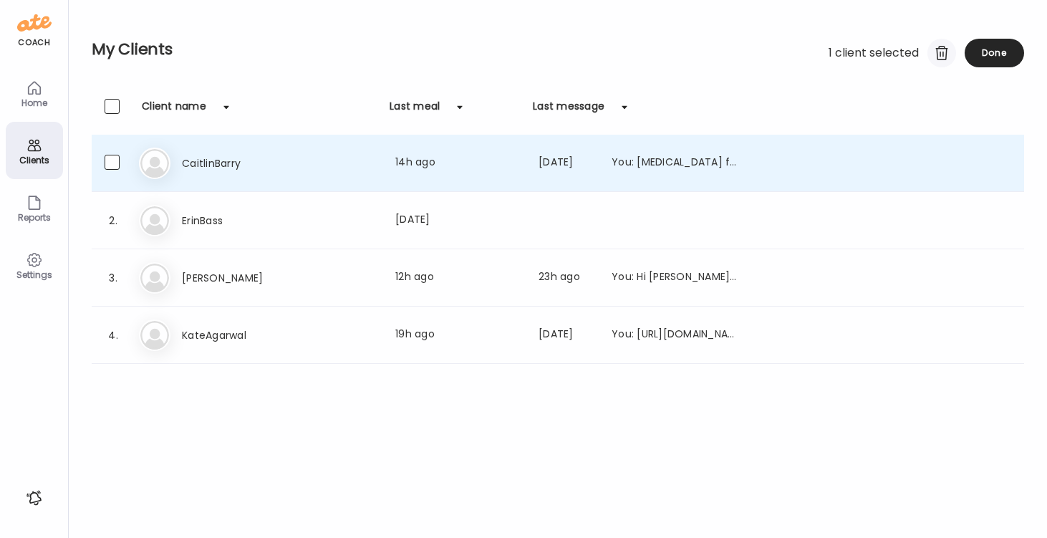
click at [939, 52] on div at bounding box center [941, 53] width 29 height 29
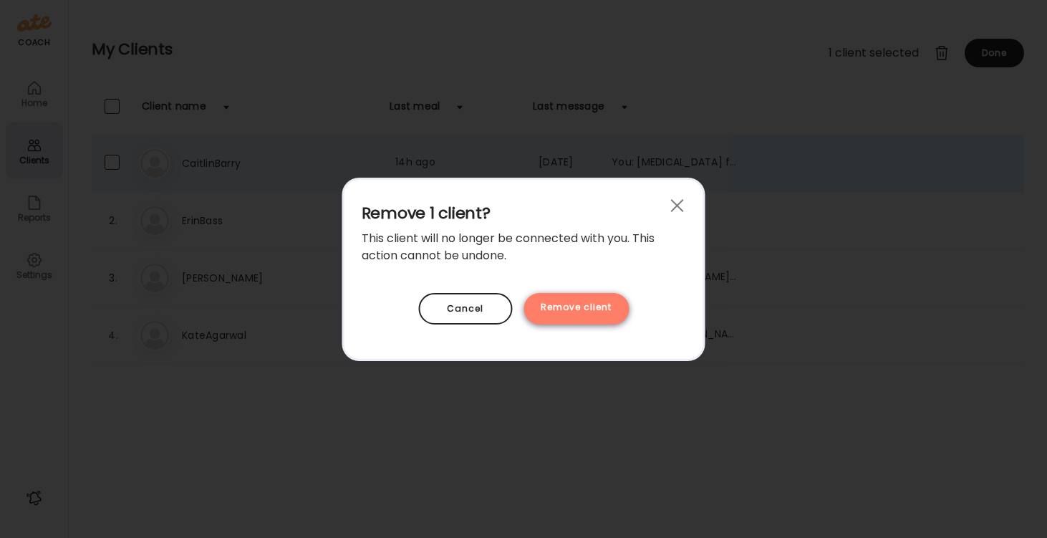
click at [594, 304] on div "Remove client" at bounding box center [575, 309] width 105 height 32
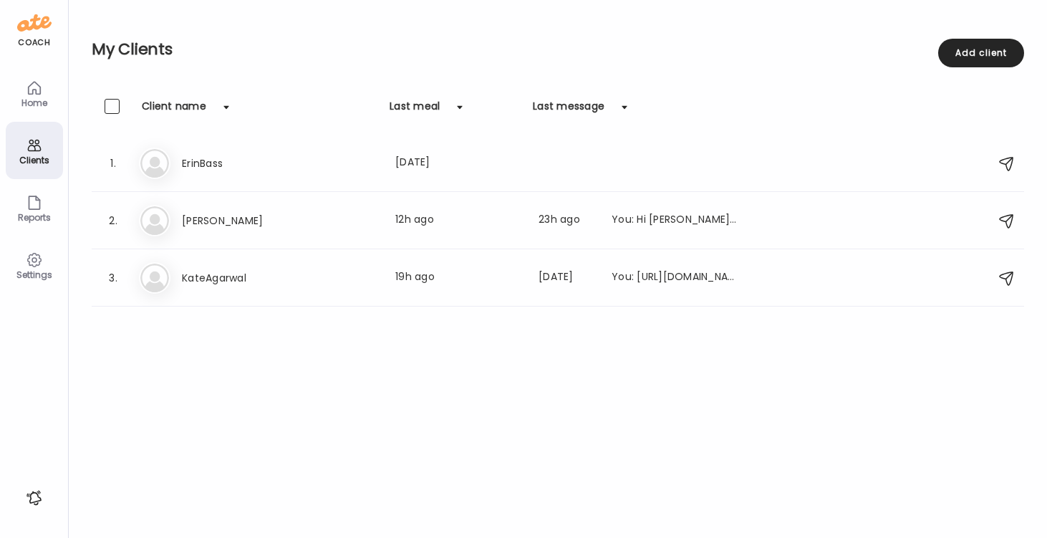
click at [32, 207] on icon at bounding box center [34, 202] width 17 height 17
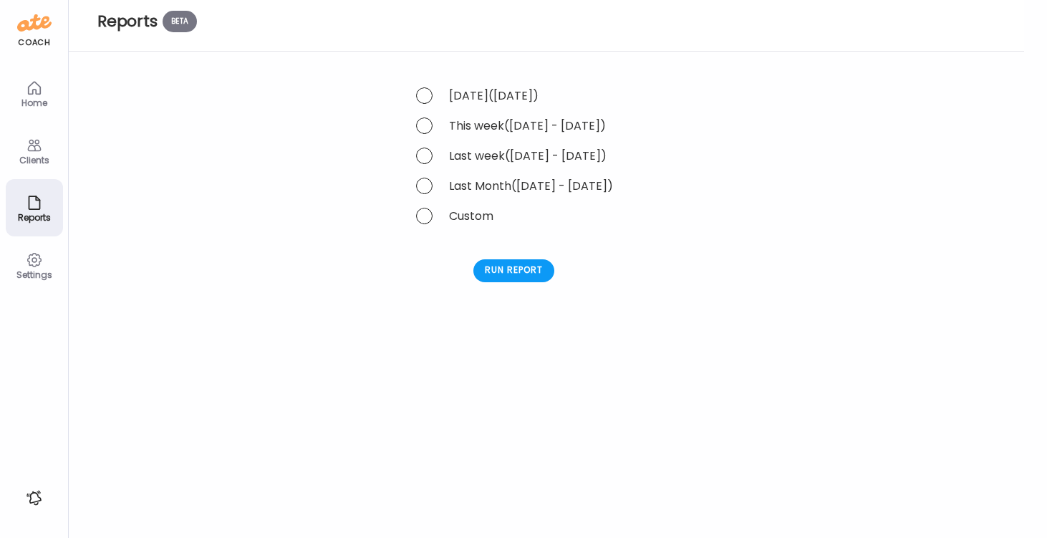
click at [30, 263] on icon at bounding box center [34, 259] width 17 height 17
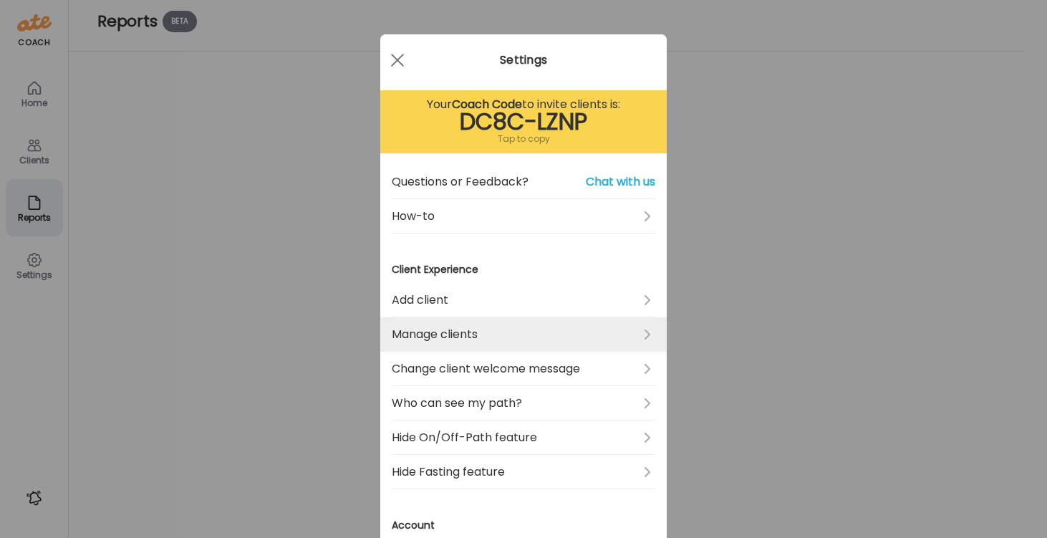
click at [419, 331] on link "Manage clients" at bounding box center [523, 334] width 263 height 34
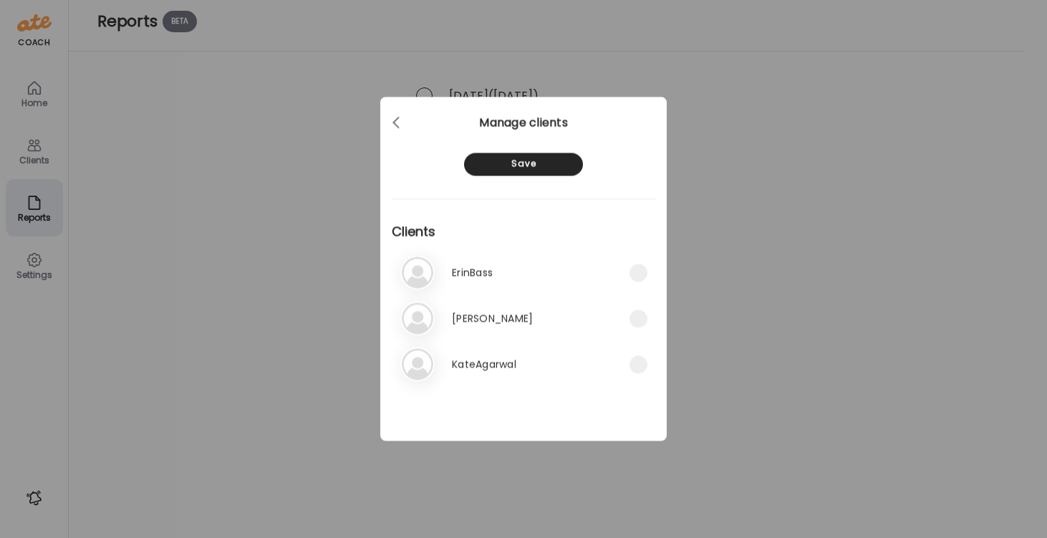
click at [257, 284] on div "Ate Coach Dashboard Wahoo! It’s official Take a moment to set up your Coach Pro…" at bounding box center [523, 269] width 1047 height 538
